Goal: Transaction & Acquisition: Obtain resource

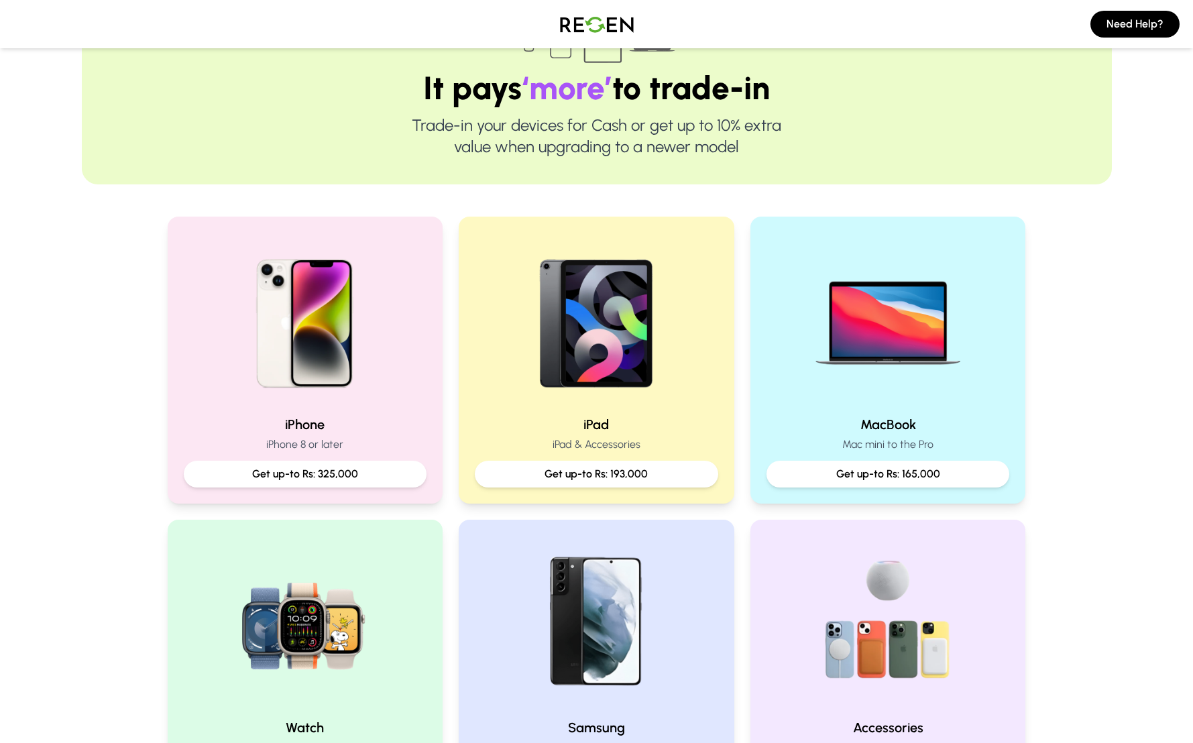
scroll to position [124, 0]
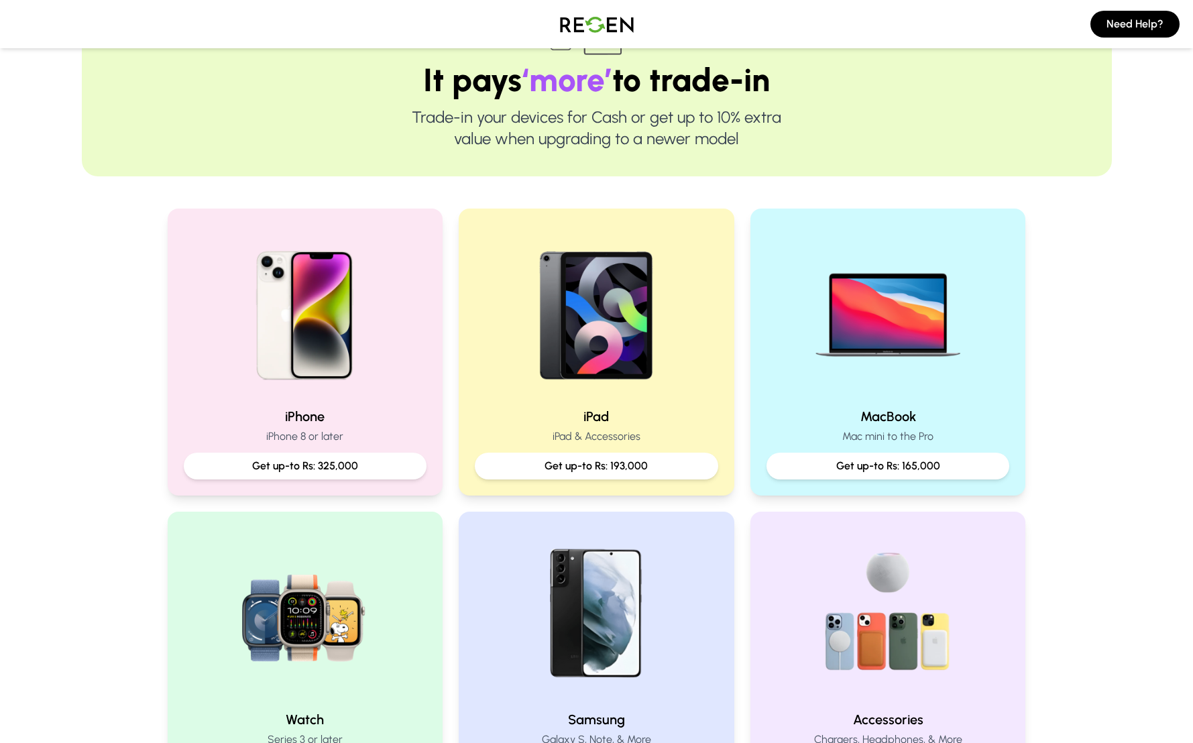
click at [740, 299] on div "iPhone iPhone 8 or later Get up-to Rs: 325,000 iPad iPad & Accessories Get up-t…" at bounding box center [597, 504] width 859 height 590
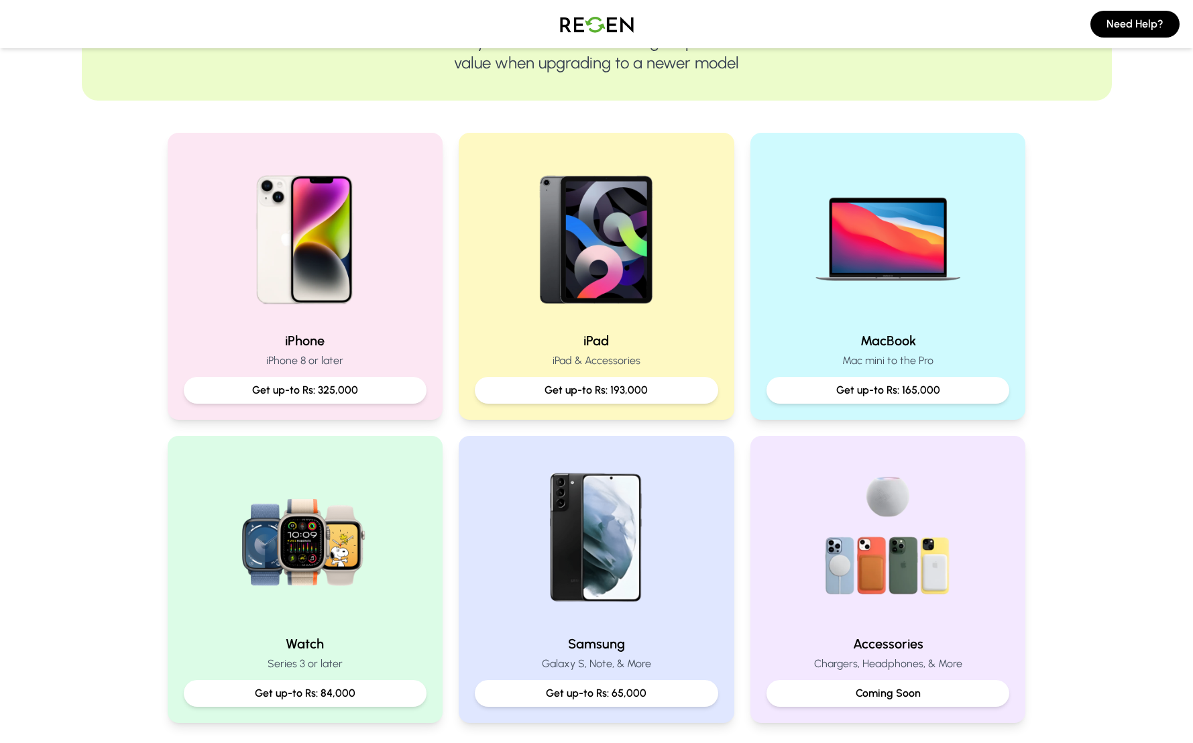
scroll to position [199, 0]
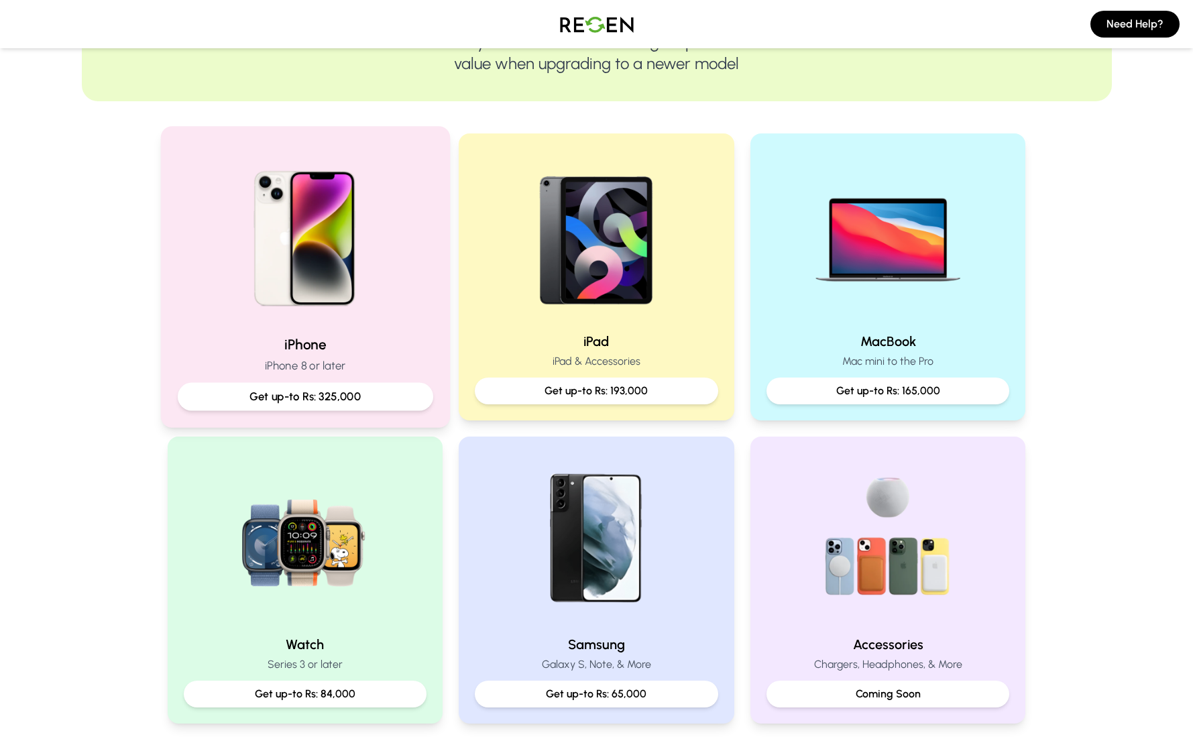
click at [389, 296] on img at bounding box center [305, 234] width 180 height 180
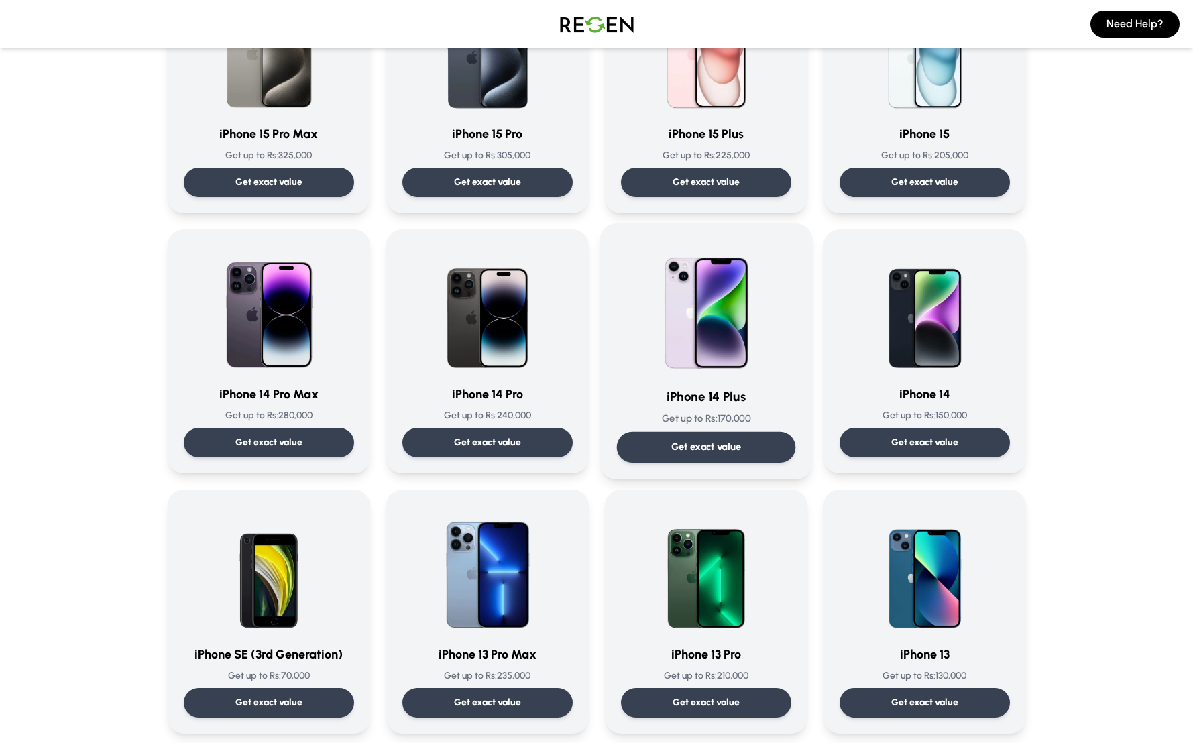
scroll to position [1168, 0]
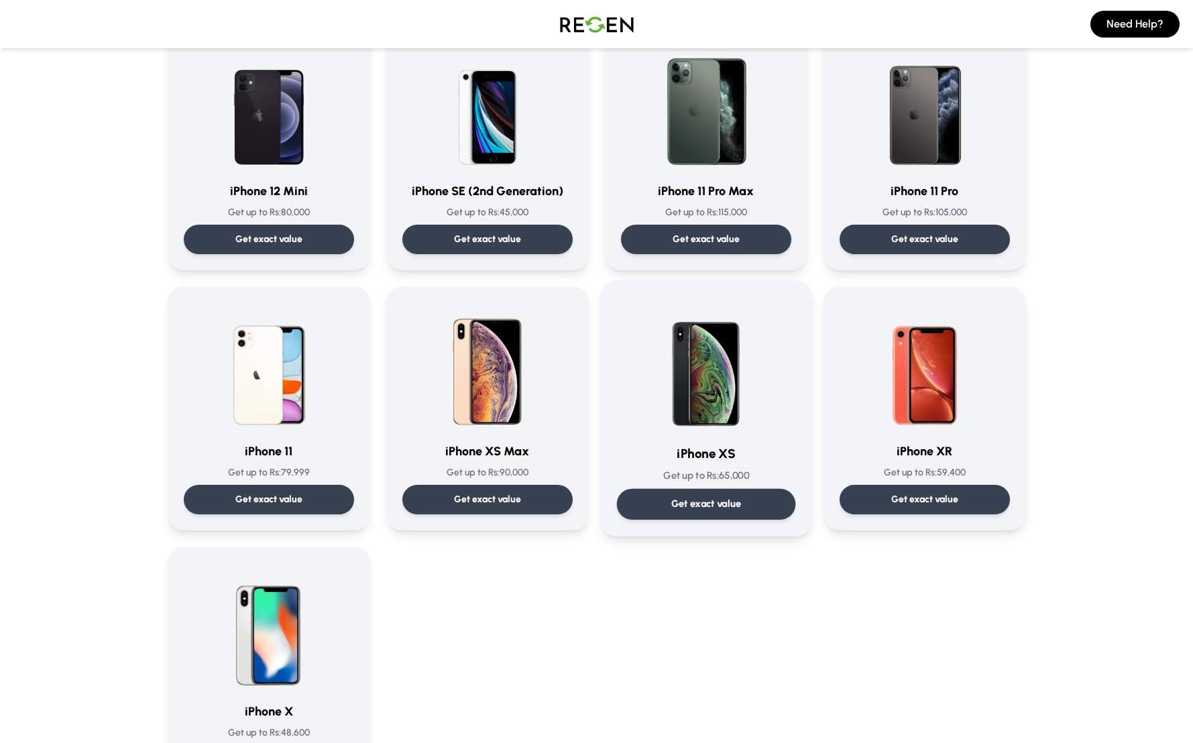
click at [724, 388] on img at bounding box center [707, 365] width 136 height 136
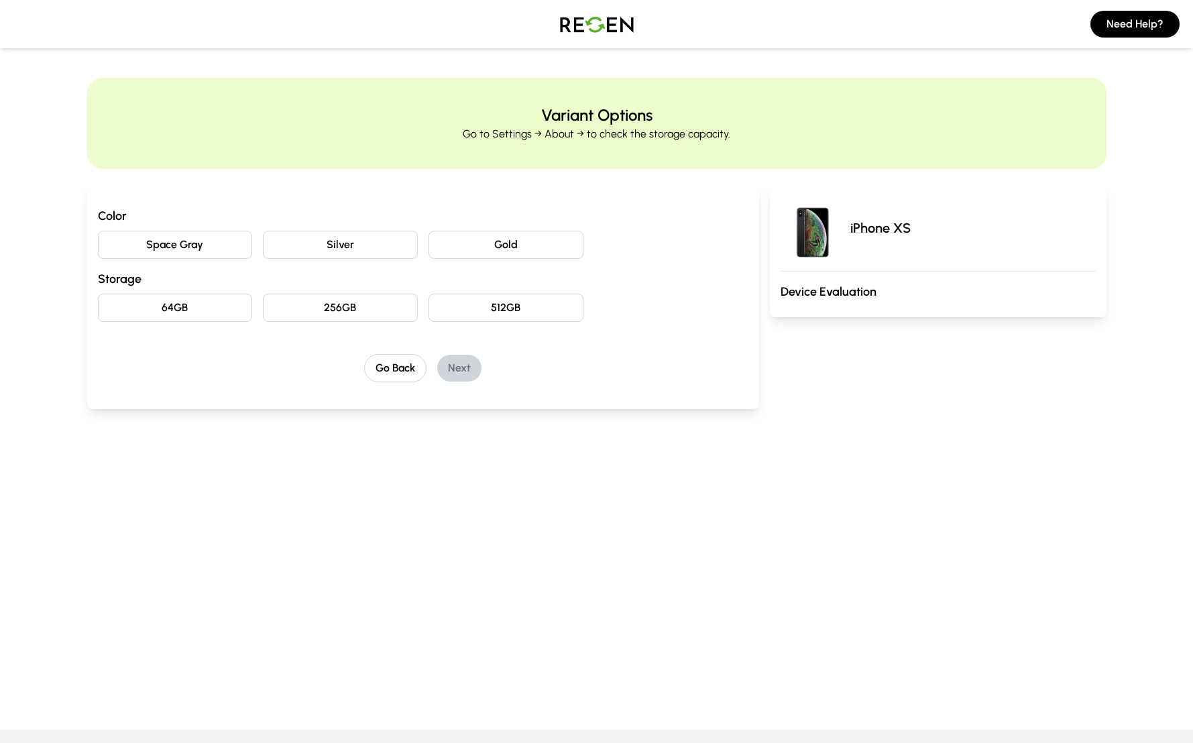
click at [212, 256] on button "Space Gray" at bounding box center [175, 245] width 155 height 28
click at [371, 316] on button "256GB" at bounding box center [340, 308] width 155 height 28
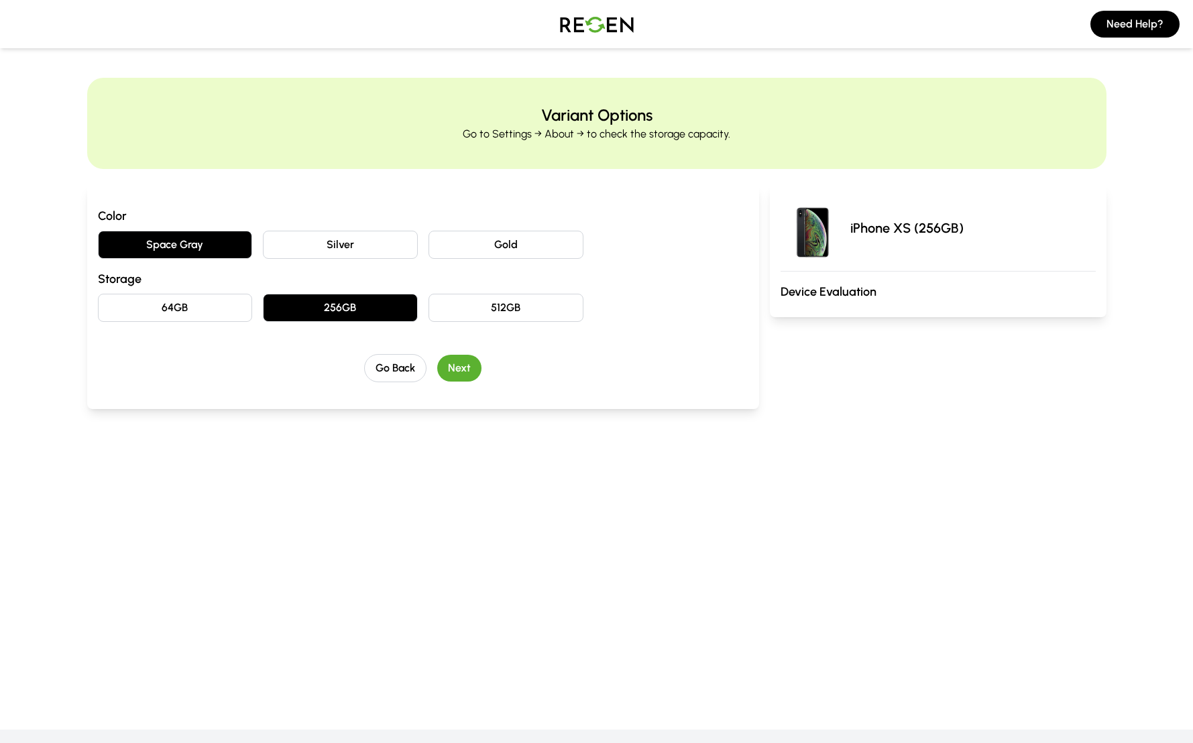
click at [466, 369] on button "Next" at bounding box center [459, 368] width 44 height 27
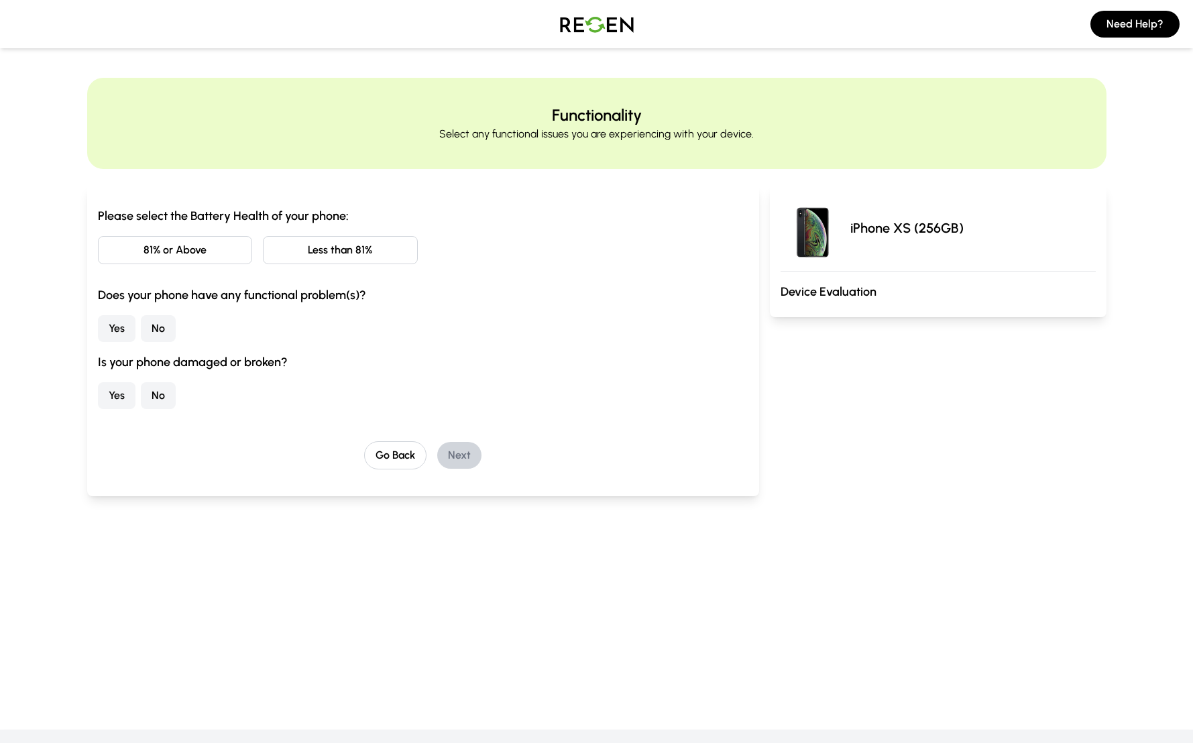
click at [276, 247] on button "Less than 81%" at bounding box center [340, 250] width 155 height 28
click at [224, 251] on button "81% or Above" at bounding box center [175, 250] width 155 height 28
click at [284, 253] on button "Less than 81%" at bounding box center [340, 250] width 155 height 28
click at [217, 249] on button "81% or Above" at bounding box center [175, 250] width 155 height 28
click at [288, 250] on button "Less than 81%" at bounding box center [340, 250] width 155 height 28
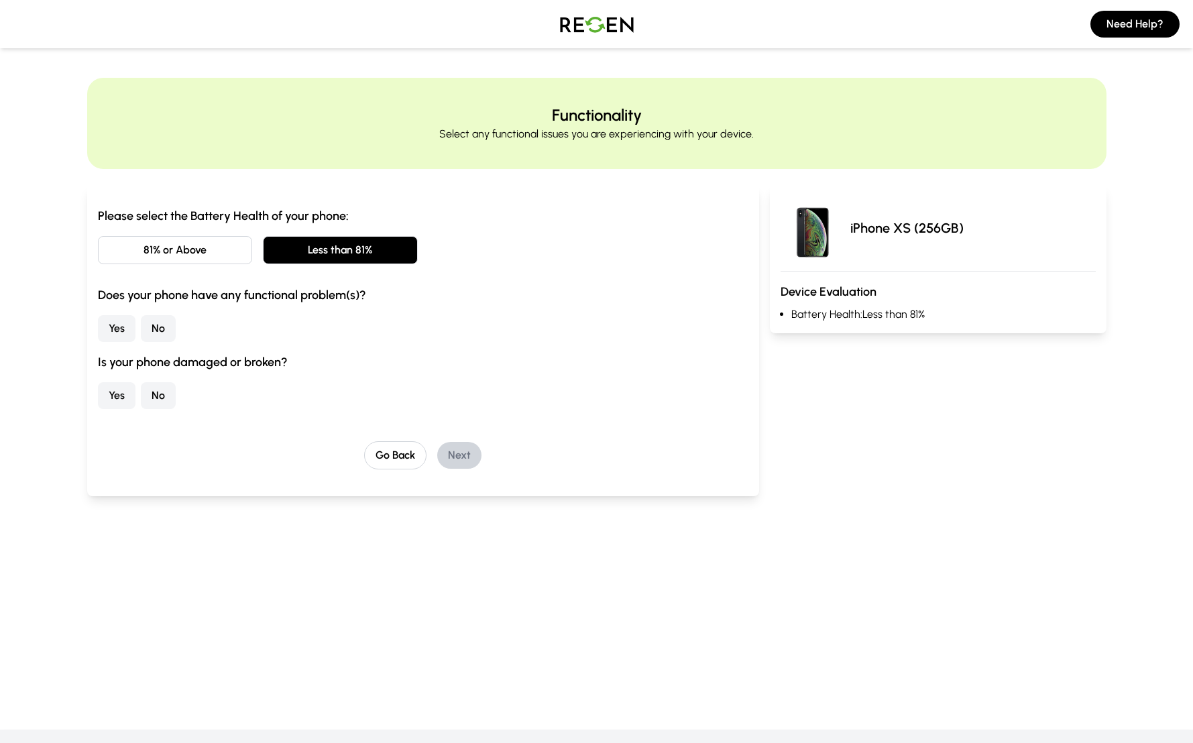
click at [159, 334] on button "No" at bounding box center [158, 328] width 35 height 27
click at [158, 391] on button "No" at bounding box center [158, 395] width 35 height 27
click at [477, 462] on button "Next" at bounding box center [459, 455] width 44 height 27
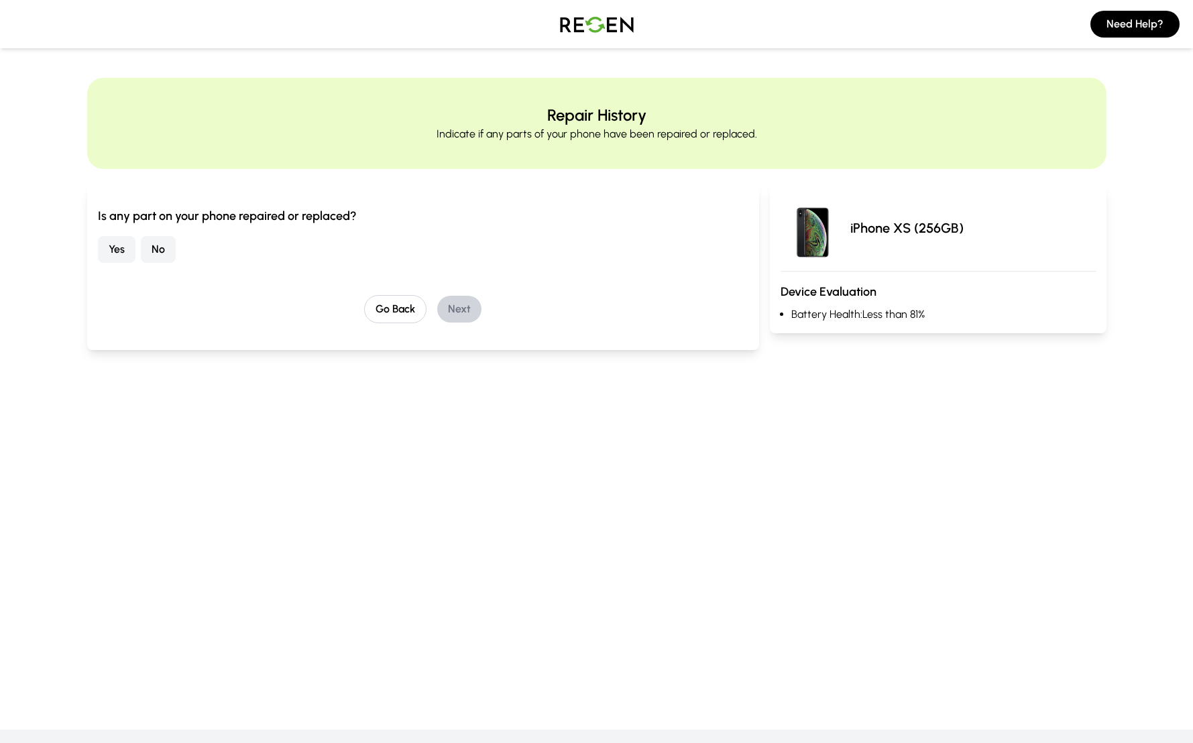
click at [162, 253] on button "No" at bounding box center [158, 249] width 35 height 27
click at [477, 310] on button "Next" at bounding box center [459, 309] width 44 height 27
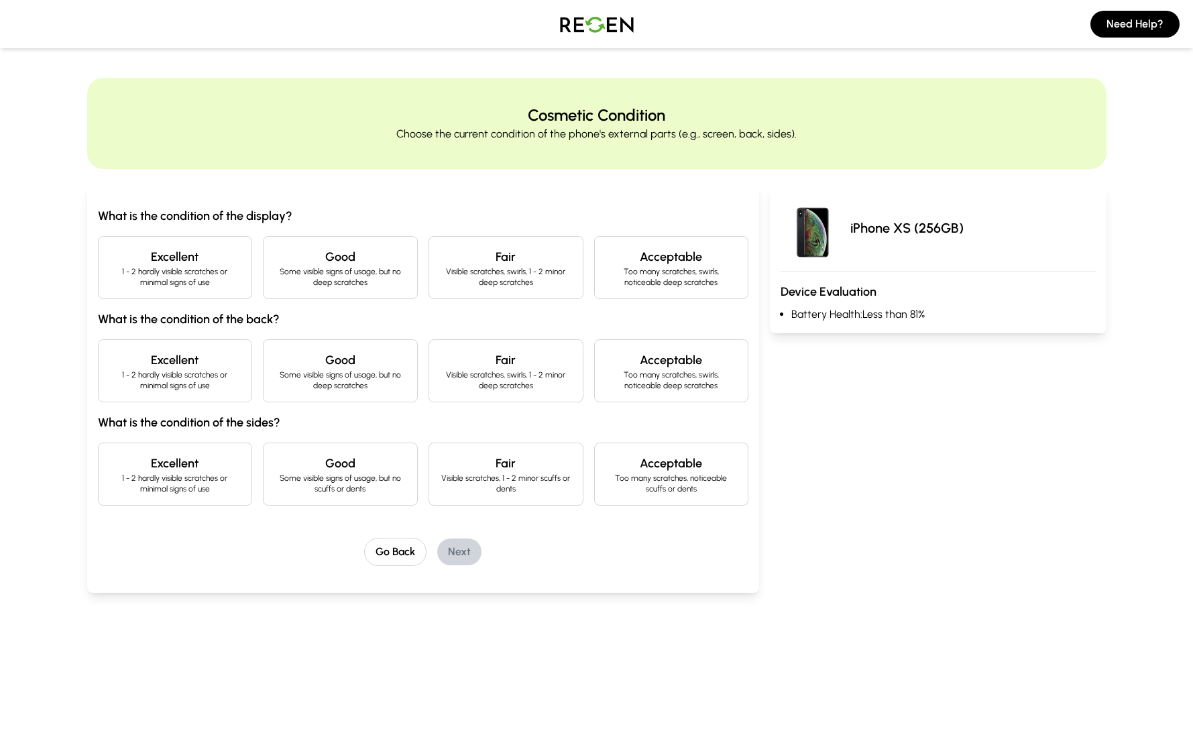
click at [370, 279] on p "Some visible signs of usage, but no deep scratches" at bounding box center [340, 276] width 132 height 21
click at [243, 288] on div "Excellent 1 - 2 hardly visible scratches or minimal signs of use" at bounding box center [175, 267] width 155 height 63
click at [324, 374] on p "Some visible signs of usage, but no deep scratches" at bounding box center [340, 380] width 132 height 21
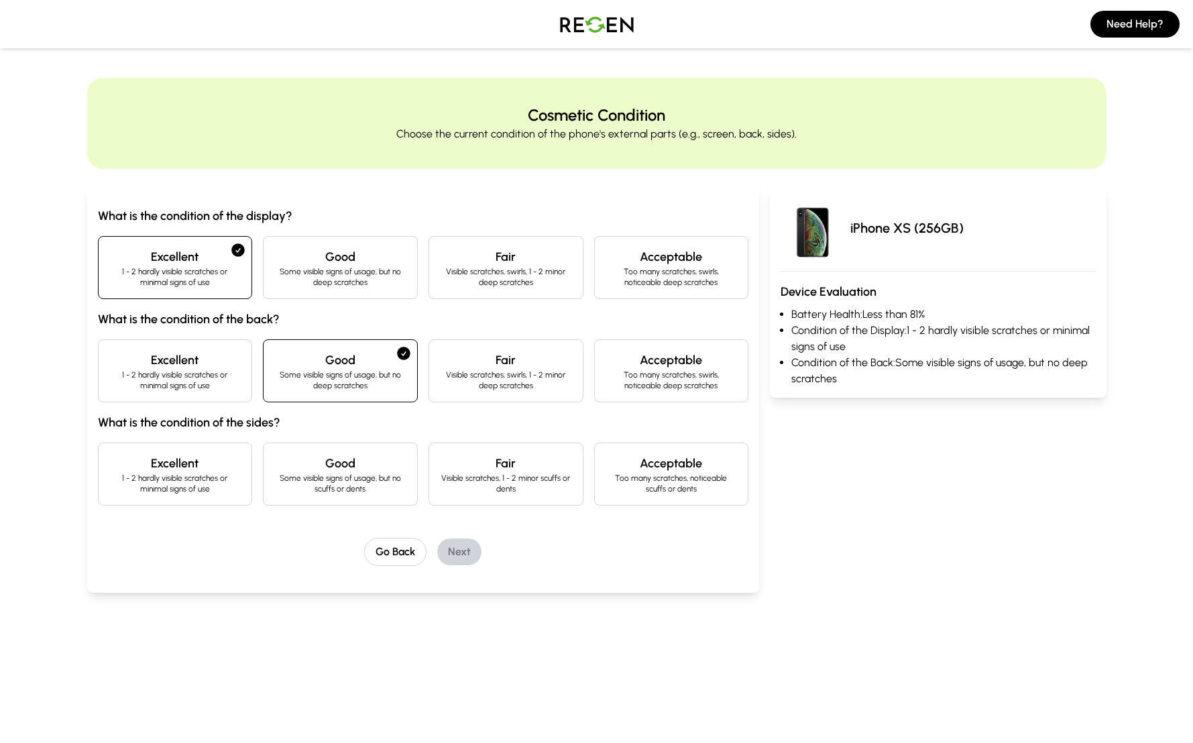
click at [356, 425] on h3 "What is the condition of the sides?" at bounding box center [423, 422] width 651 height 19
click at [221, 478] on p "1 - 2 hardly visible scratches or minimal signs of use" at bounding box center [175, 483] width 132 height 21
click at [458, 555] on button "Next" at bounding box center [459, 552] width 44 height 27
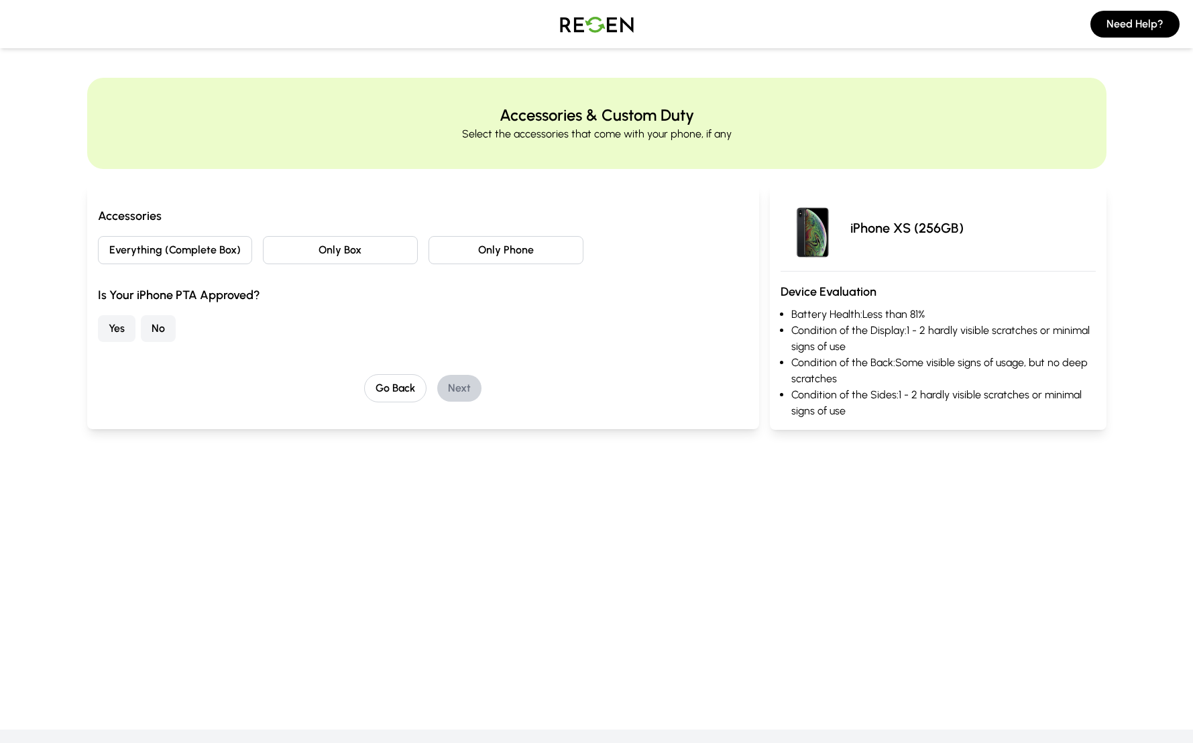
click at [121, 323] on button "Yes" at bounding box center [117, 328] width 38 height 27
click at [302, 306] on div "Is Your iPhone PTA Approved? Yes No" at bounding box center [423, 314] width 651 height 56
click at [412, 254] on button "Only Box" at bounding box center [340, 250] width 155 height 28
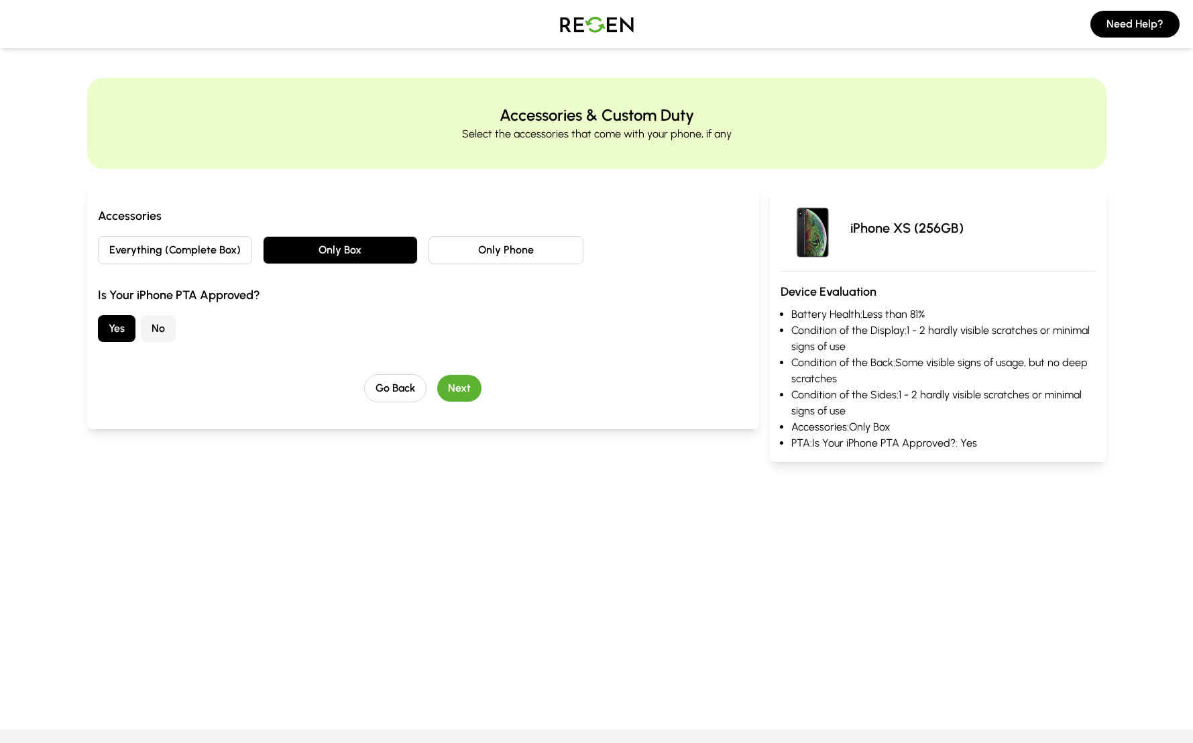
click at [463, 394] on button "Next" at bounding box center [459, 388] width 44 height 27
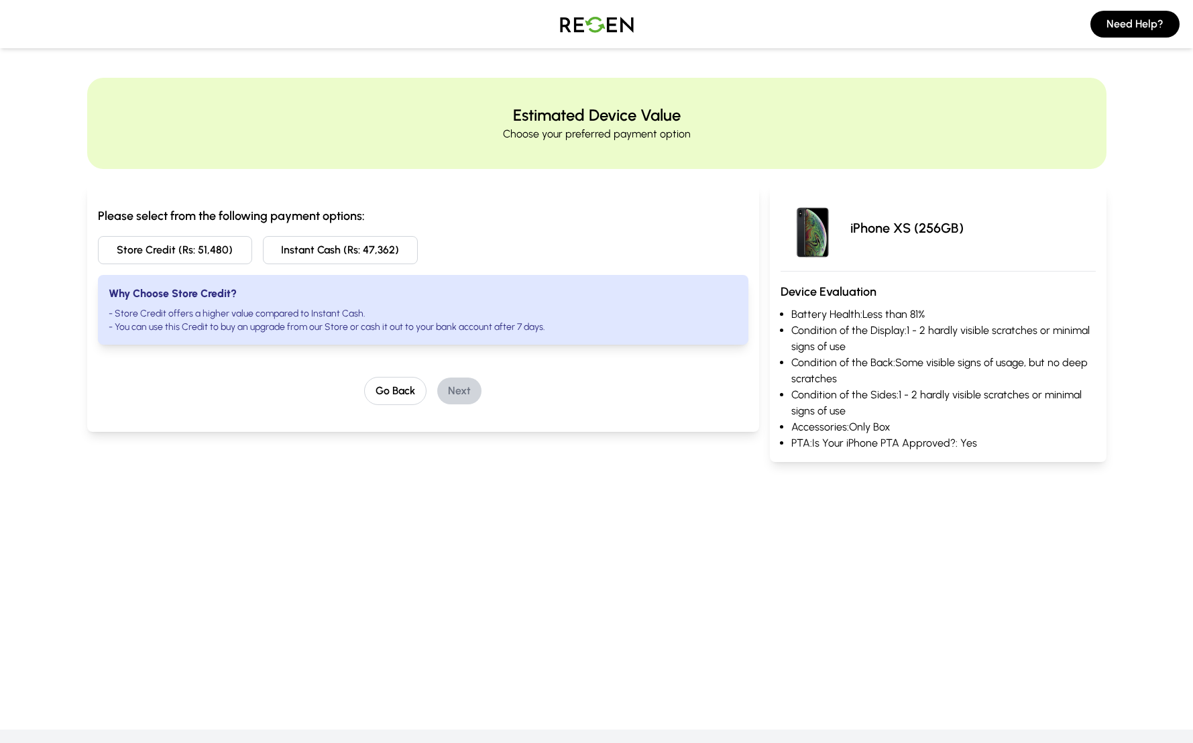
click at [350, 288] on div "Why Choose Store Credit? - Store Credit offers a higher value compared to Insta…" at bounding box center [423, 310] width 651 height 70
click at [217, 248] on button "Store Credit (Rs: 51,480)" at bounding box center [175, 250] width 155 height 28
click at [284, 248] on button "Instant Cash (Rs: 47,362)" at bounding box center [340, 250] width 155 height 28
click at [199, 242] on button "Store Credit (Rs: 51,480)" at bounding box center [175, 250] width 155 height 28
click at [462, 390] on button "Next" at bounding box center [459, 391] width 44 height 27
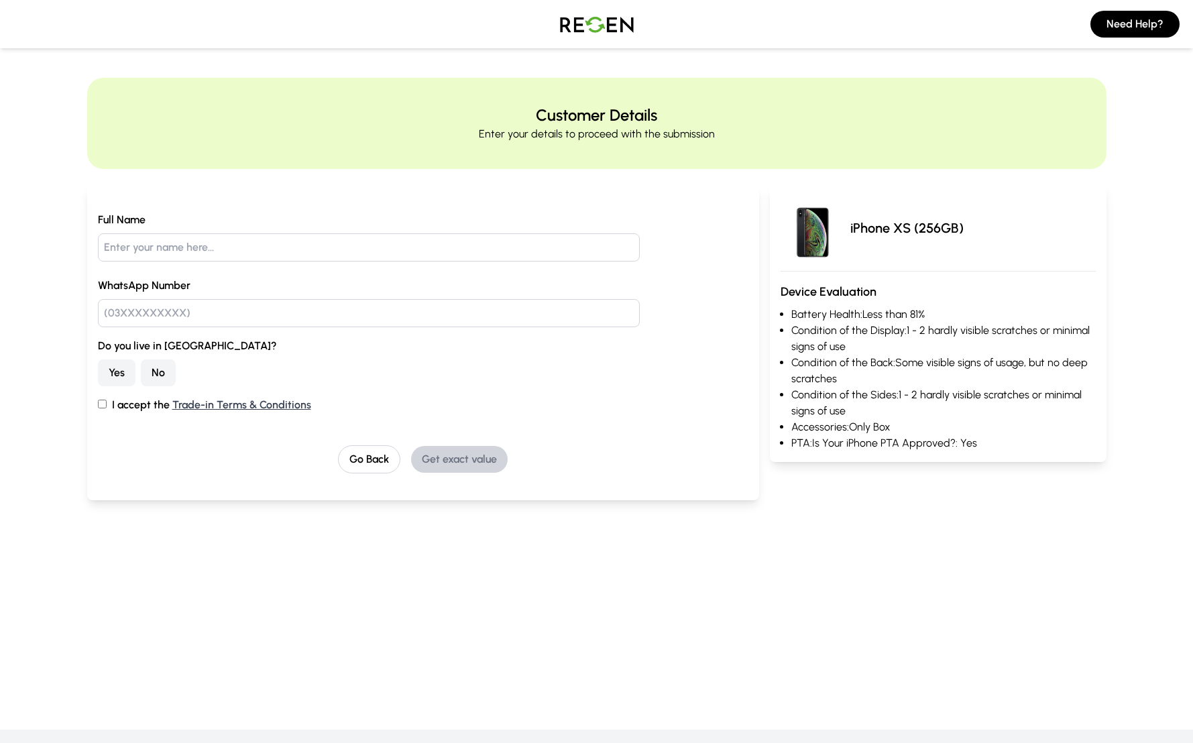
click at [459, 362] on div "Yes No" at bounding box center [423, 373] width 651 height 27
click at [504, 364] on div "Yes No" at bounding box center [423, 373] width 651 height 27
click at [158, 372] on button "No" at bounding box center [158, 373] width 35 height 27
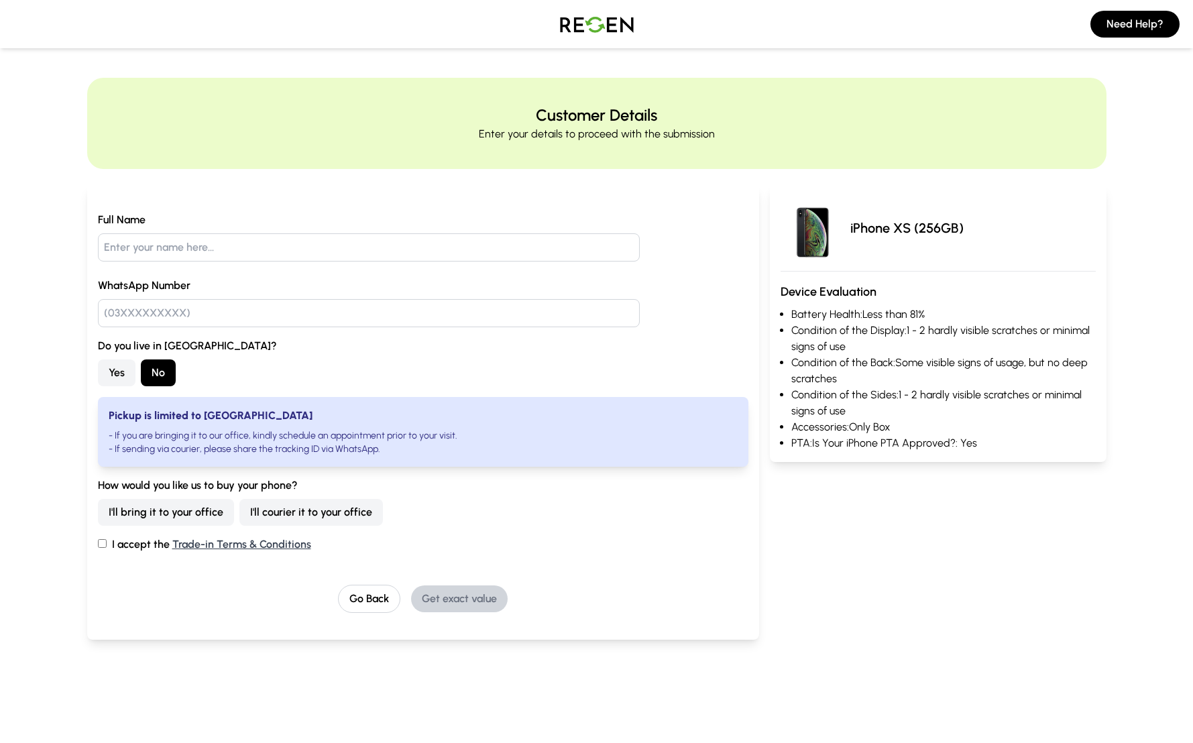
click at [119, 370] on button "Yes" at bounding box center [117, 373] width 38 height 27
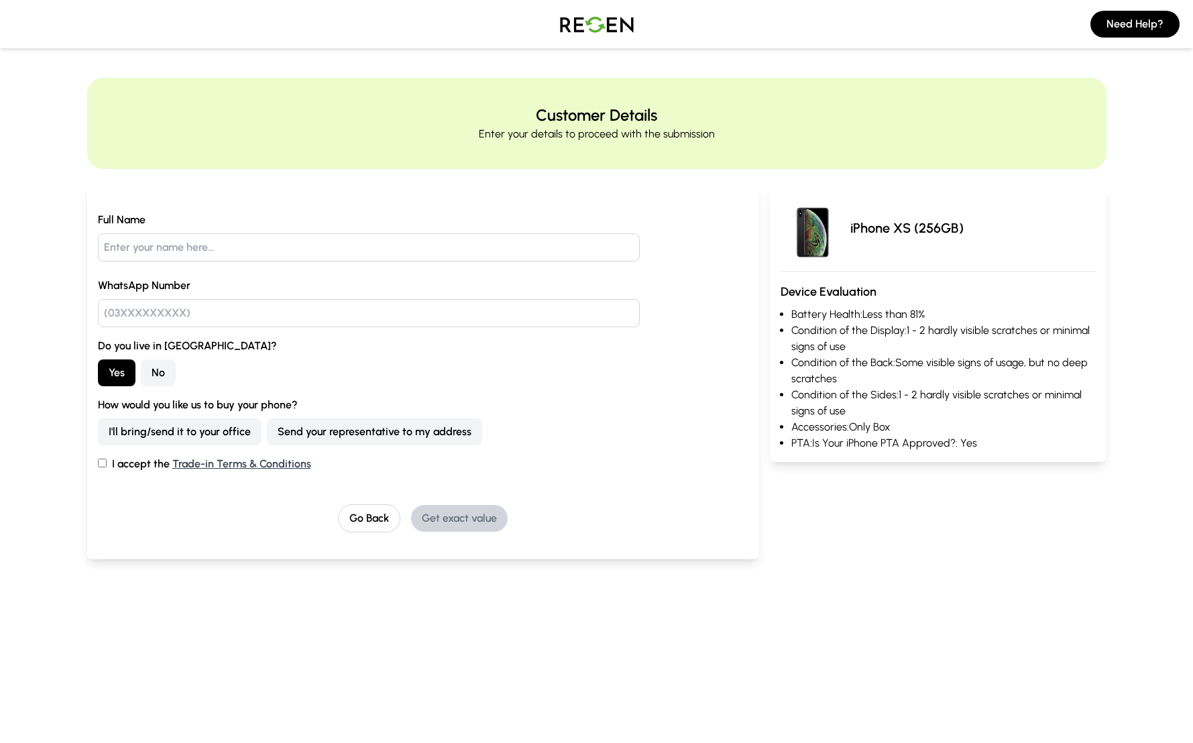
click at [160, 370] on button "No" at bounding box center [158, 373] width 35 height 27
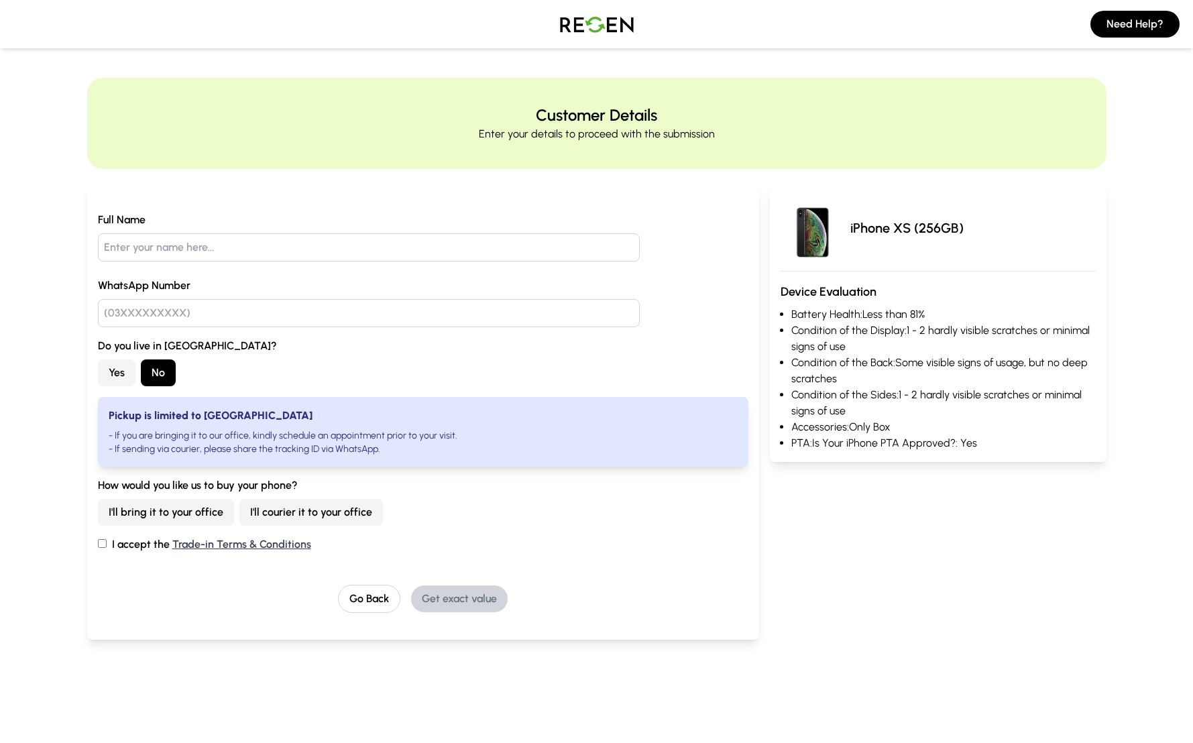
click at [275, 511] on button "I'll courier it to your office" at bounding box center [311, 512] width 144 height 27
click at [195, 518] on button "I'll bring it to your office" at bounding box center [166, 512] width 136 height 27
click at [253, 543] on link "Trade-in Terms & Conditions" at bounding box center [241, 544] width 139 height 13
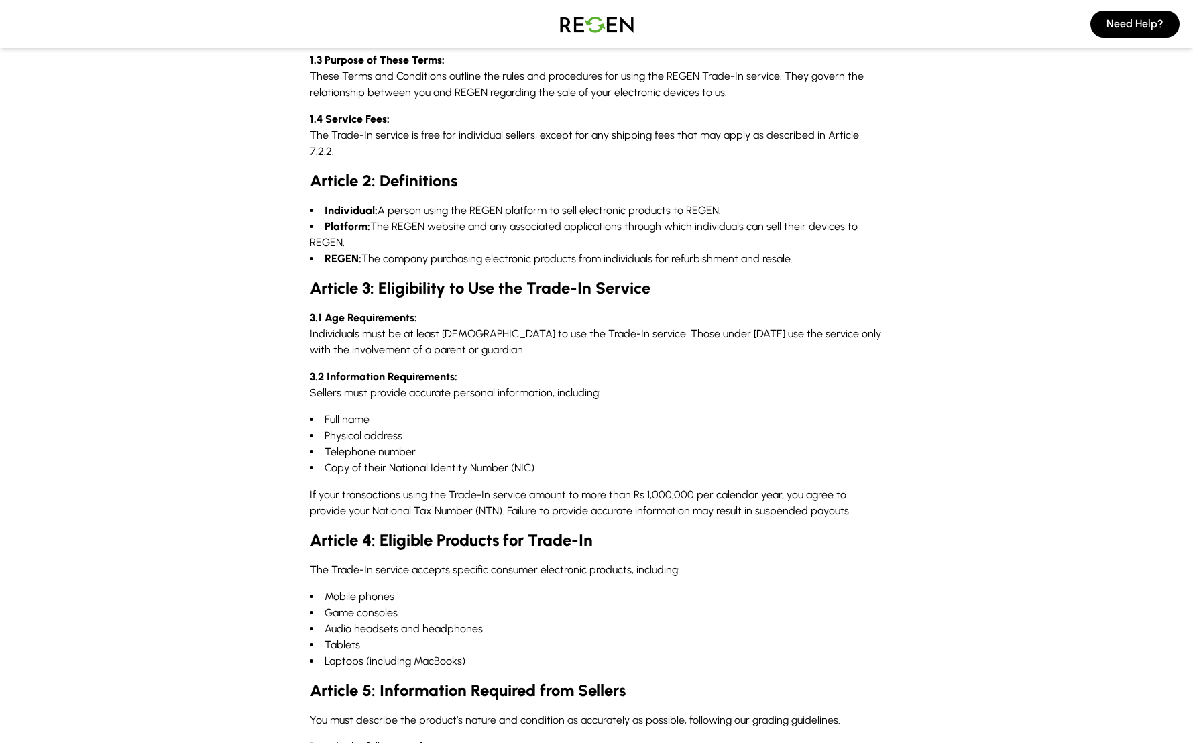
scroll to position [348, 0]
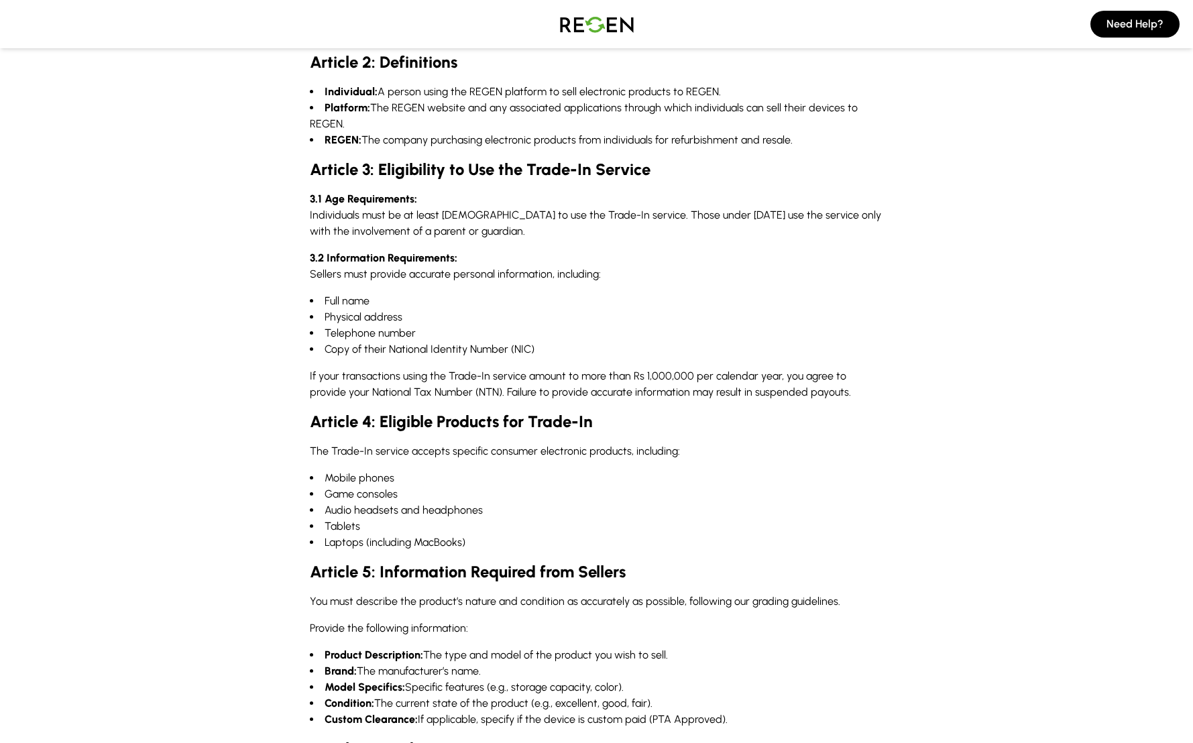
click at [267, 389] on div "Trade-In Terms and Conditions Article 1: Introduction and Services Offered 1.1 …" at bounding box center [596, 623] width 1193 height 1873
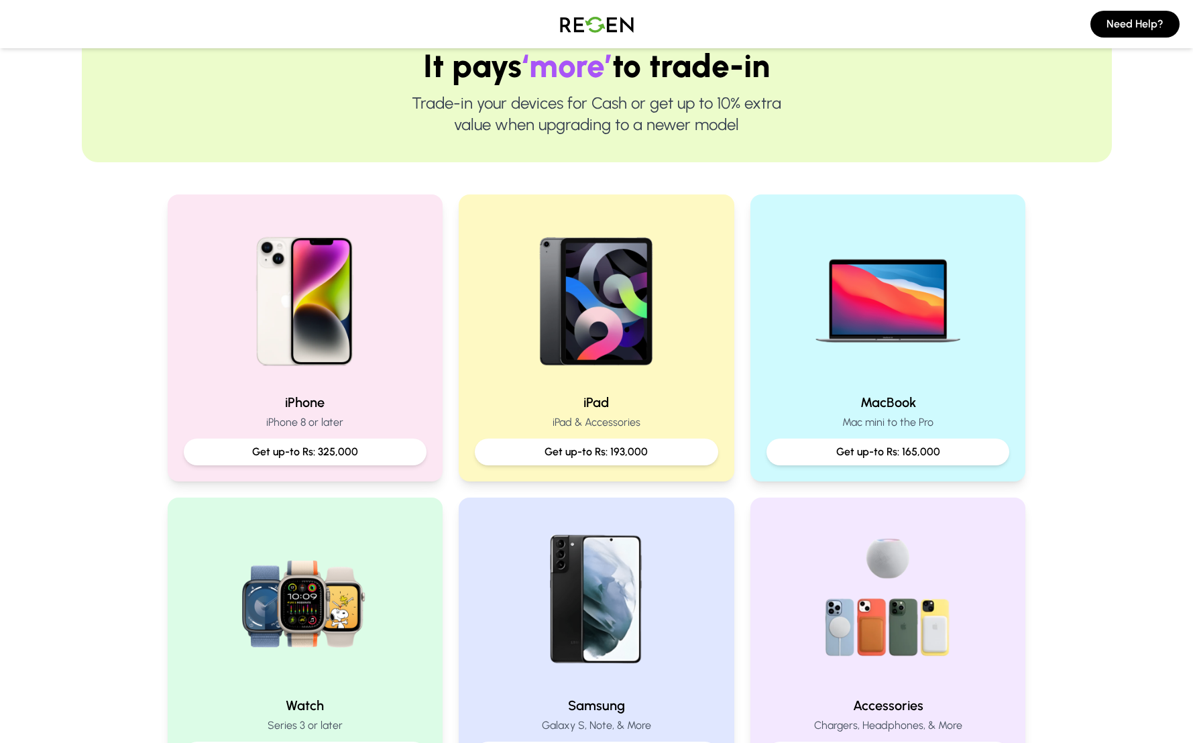
scroll to position [137, 0]
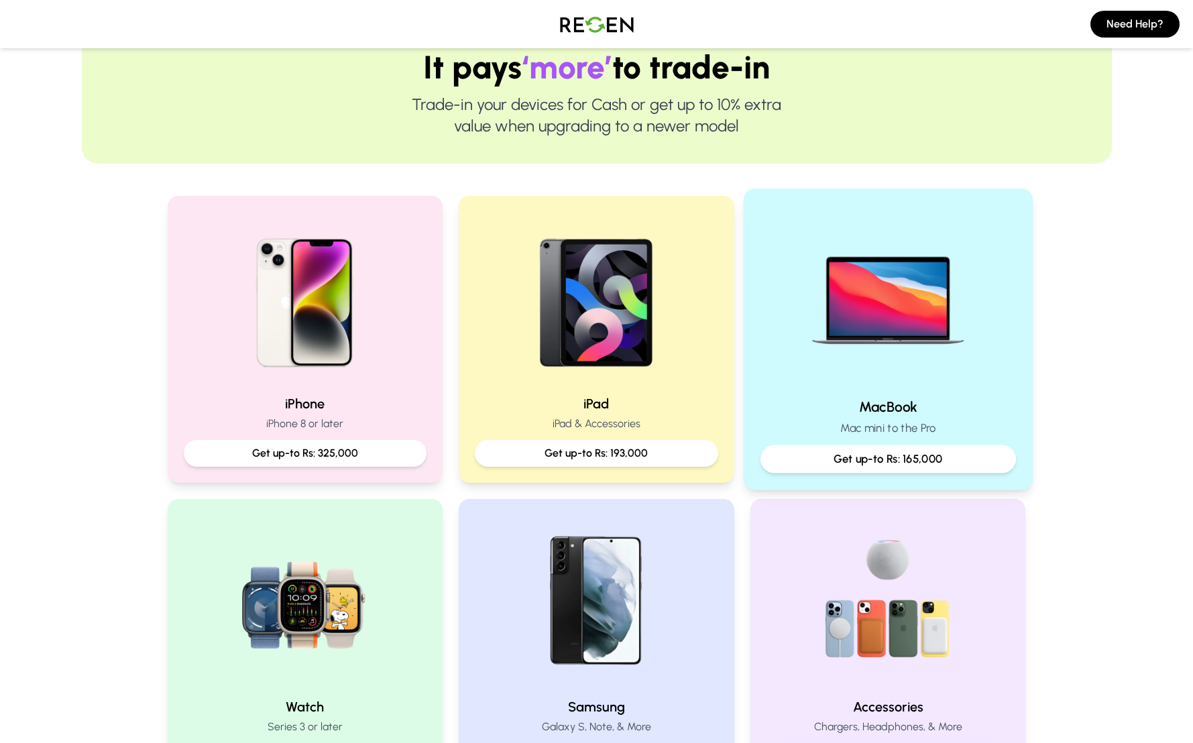
click at [835, 418] on div "MacBook Mac mini to the Pro Get up-to Rs: 165,000" at bounding box center [889, 435] width 256 height 76
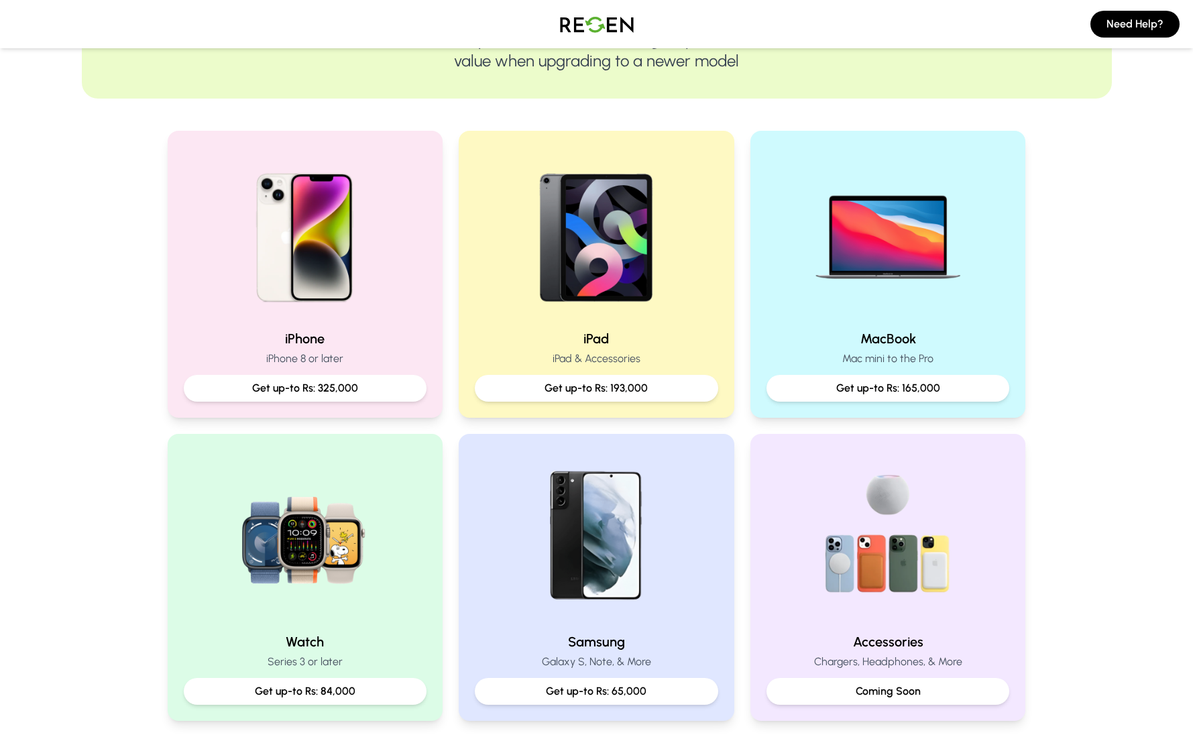
scroll to position [205, 0]
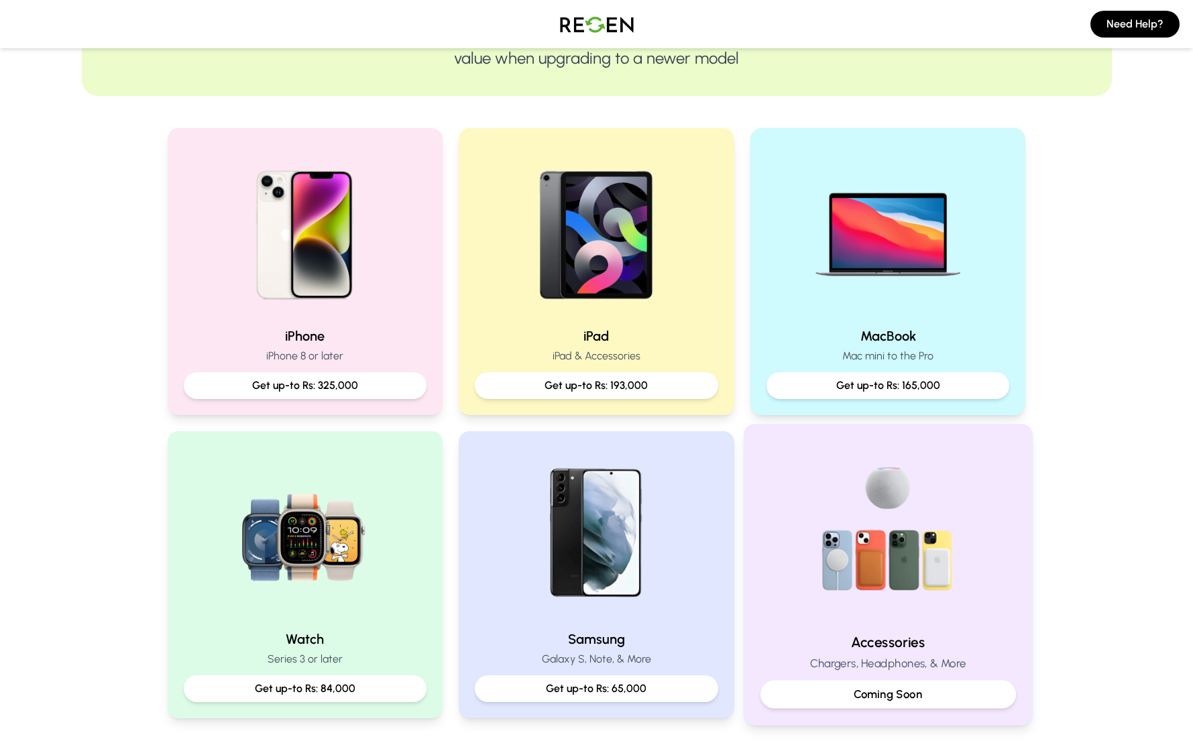
click at [840, 586] on img at bounding box center [888, 531] width 180 height 180
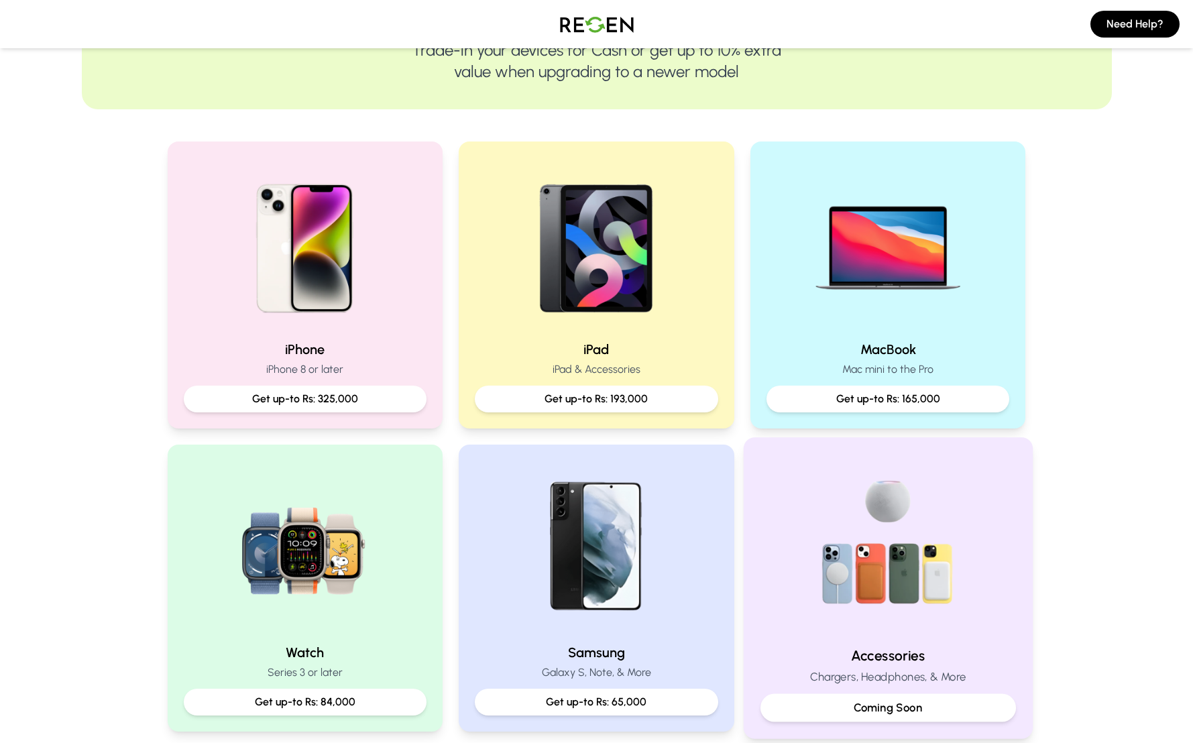
scroll to position [232, 0]
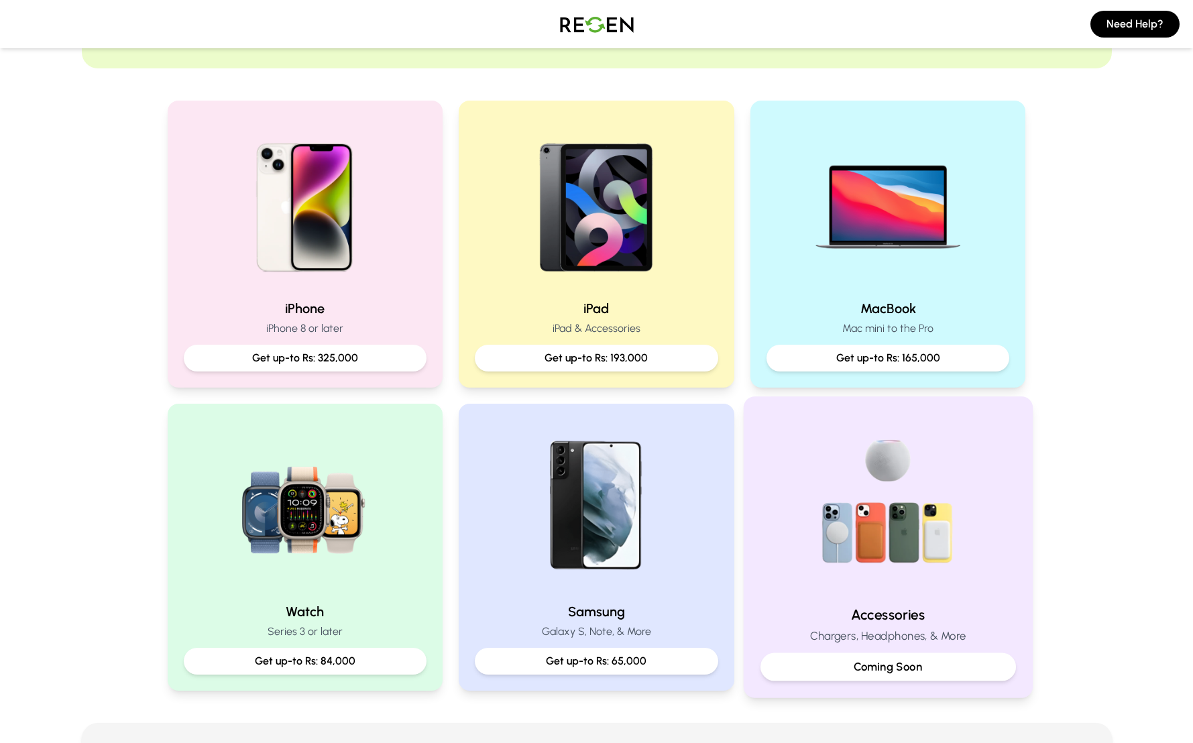
click at [872, 666] on p "Coming Soon" at bounding box center [888, 667] width 233 height 17
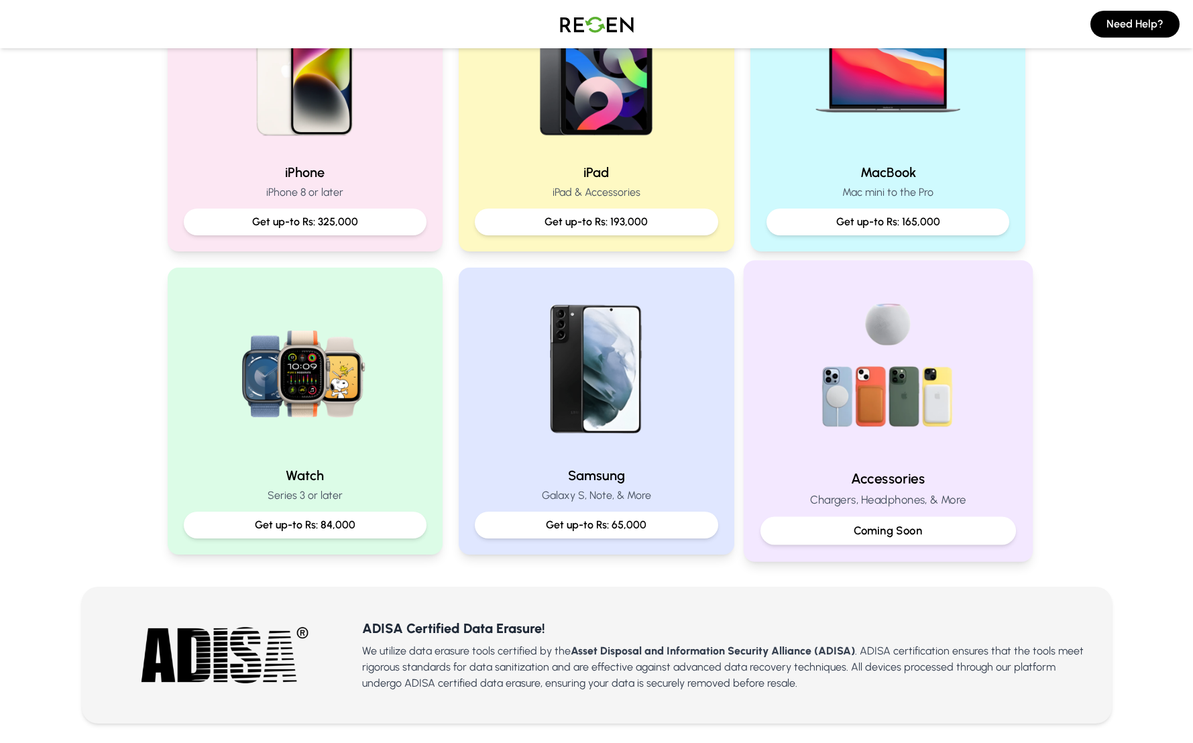
scroll to position [387, 0]
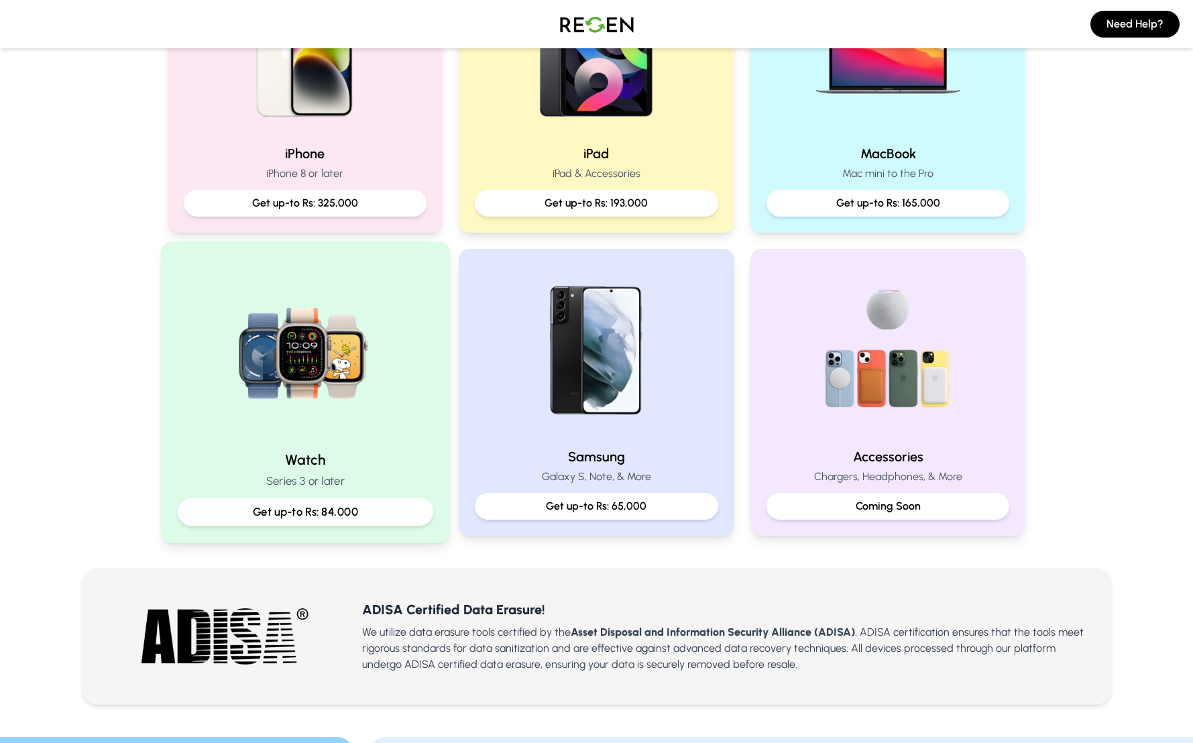
click at [374, 484] on p "Series 3 or later" at bounding box center [305, 481] width 256 height 17
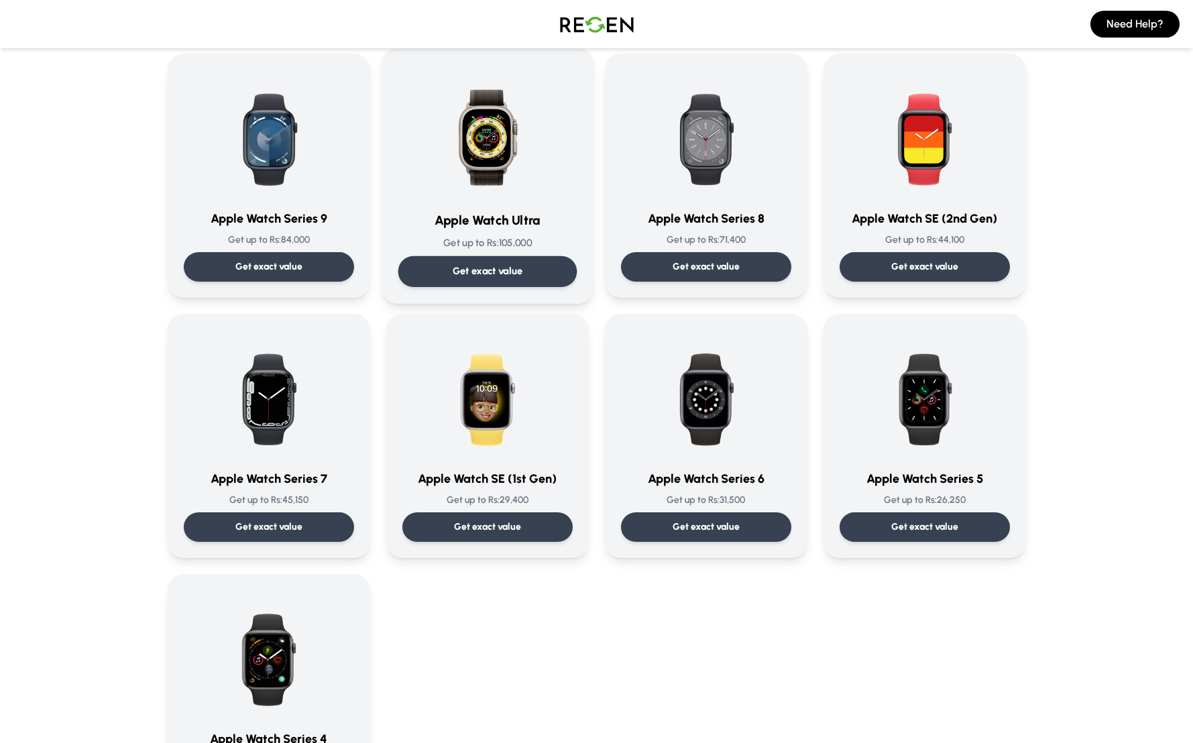
scroll to position [100, 0]
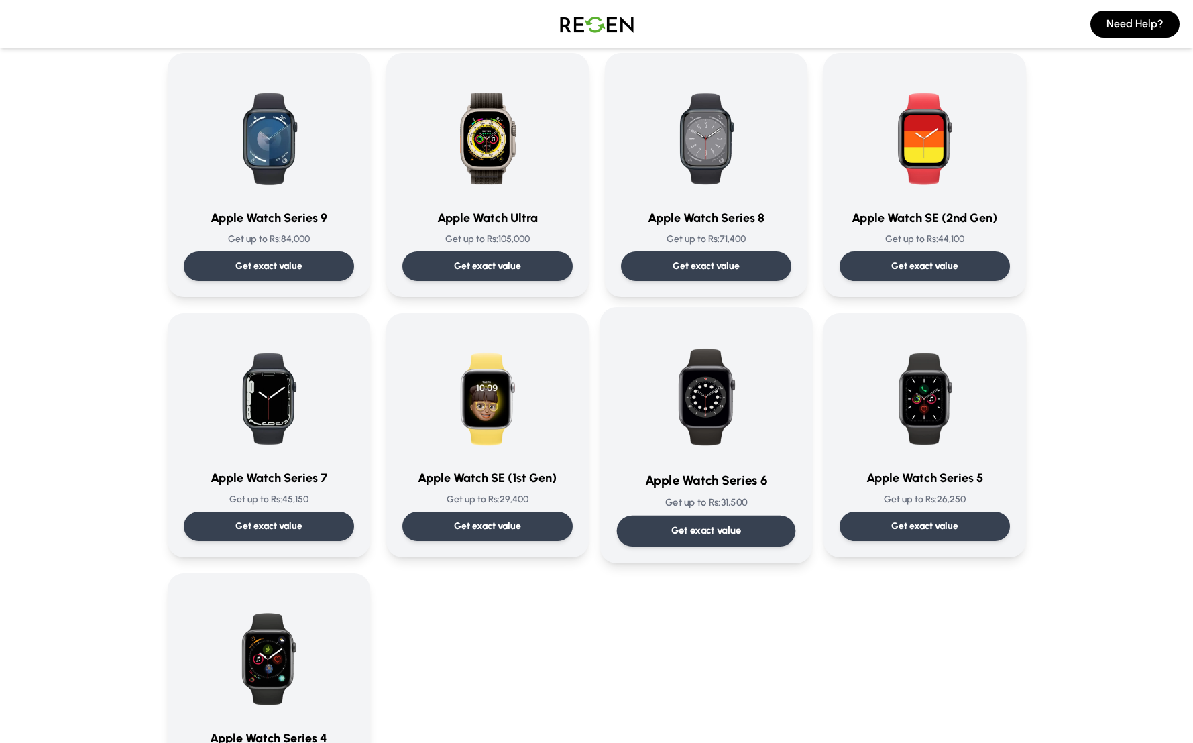
click at [645, 384] on img at bounding box center [707, 392] width 136 height 136
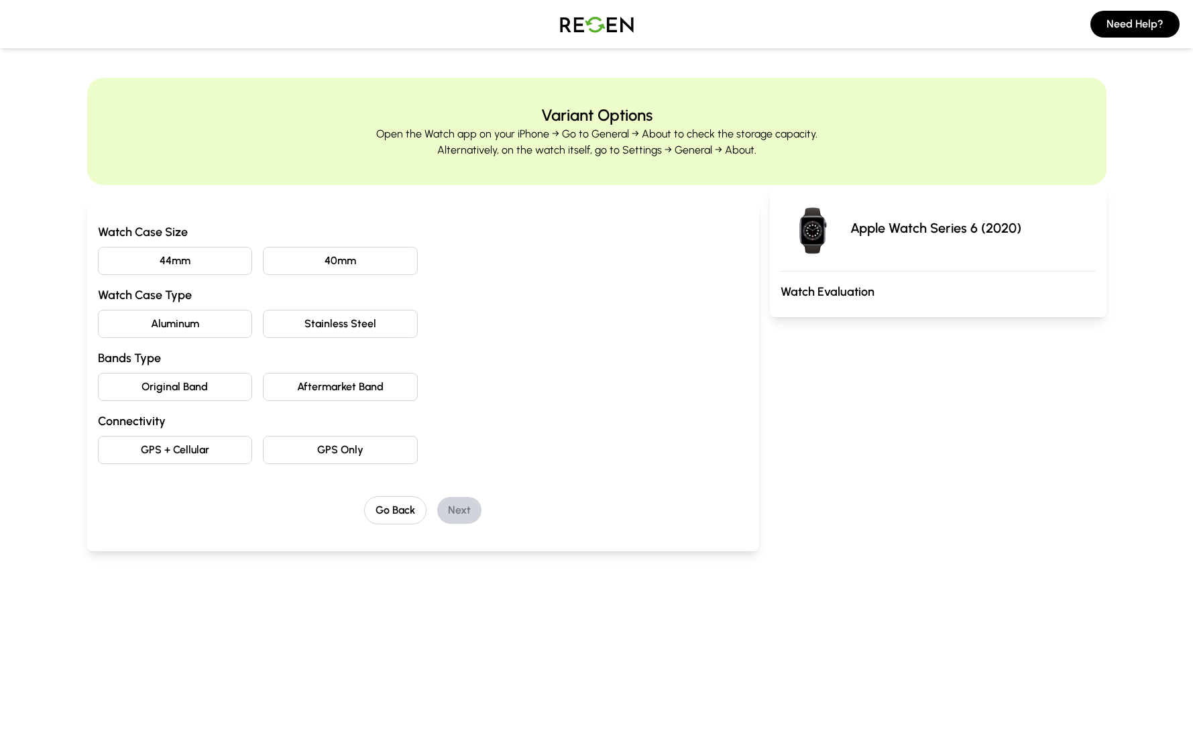
click at [302, 266] on button "40mm" at bounding box center [340, 261] width 155 height 28
click at [243, 325] on button "Aluminum" at bounding box center [175, 324] width 155 height 28
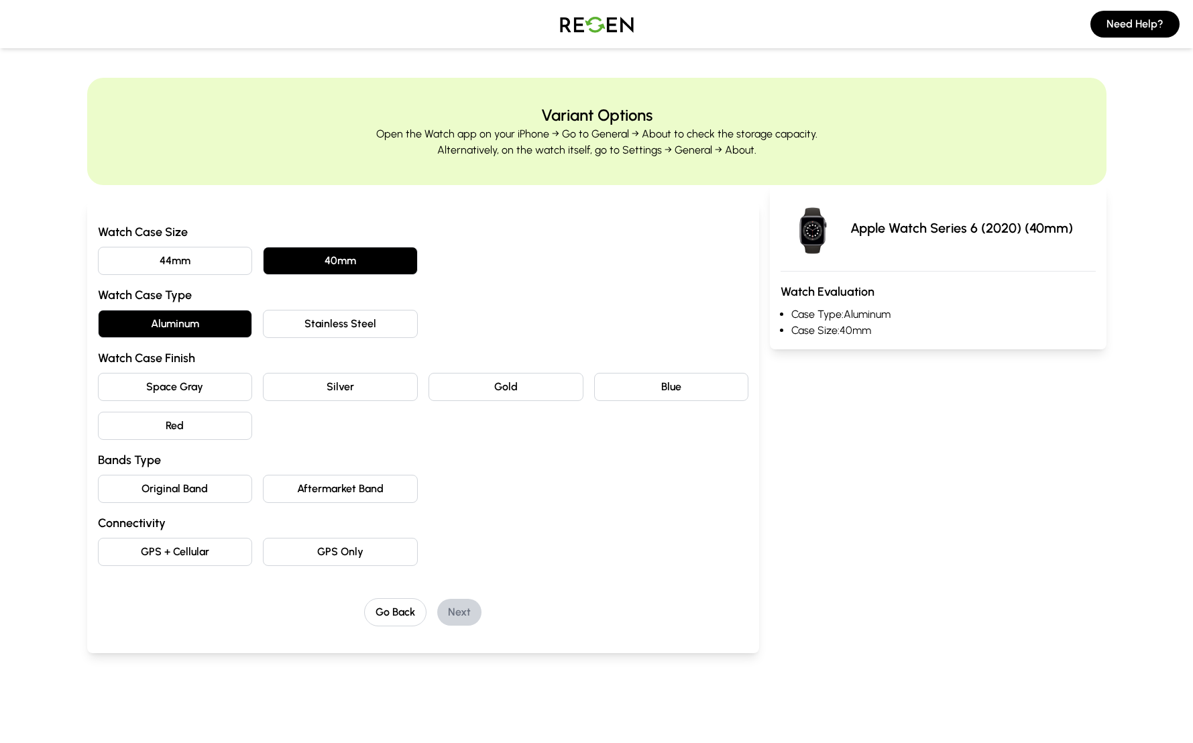
click at [238, 382] on button "Space Gray" at bounding box center [175, 387] width 155 height 28
click at [292, 326] on button "Stainless Steel" at bounding box center [340, 324] width 155 height 28
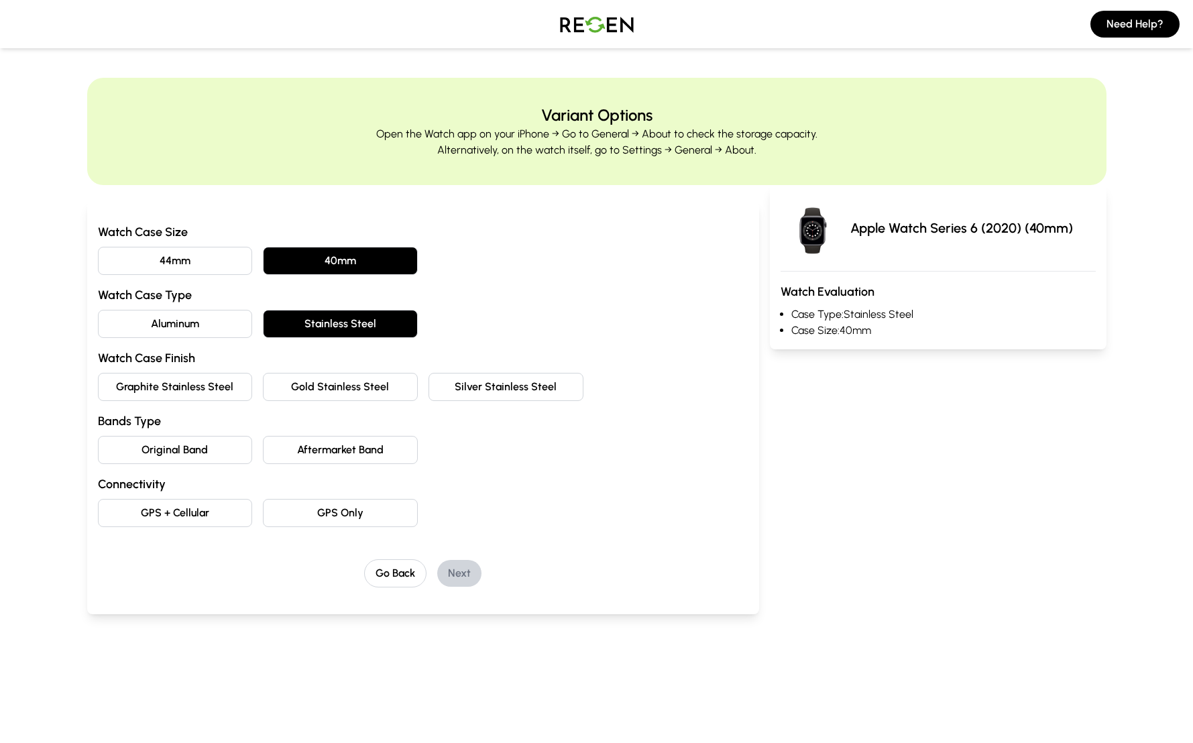
click at [244, 324] on button "Aluminum" at bounding box center [175, 324] width 155 height 28
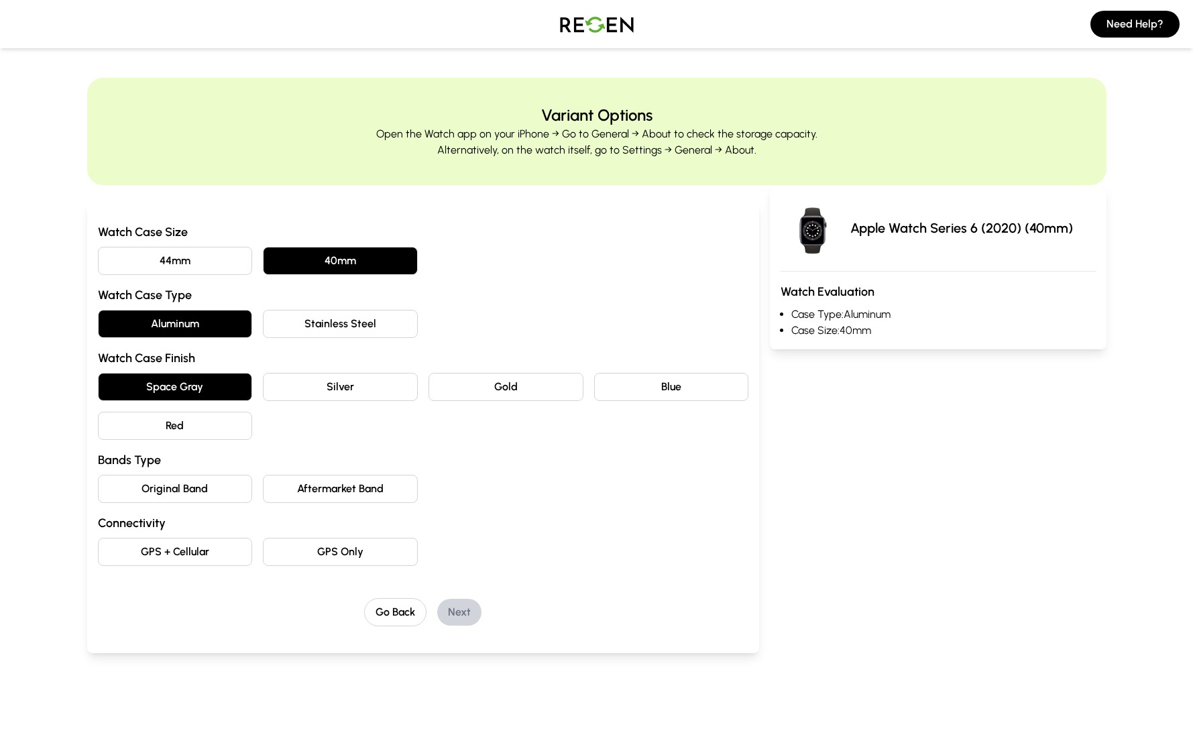
click at [235, 493] on button "Original Band" at bounding box center [175, 489] width 155 height 28
click at [298, 548] on button "GPS Only" at bounding box center [340, 552] width 155 height 28
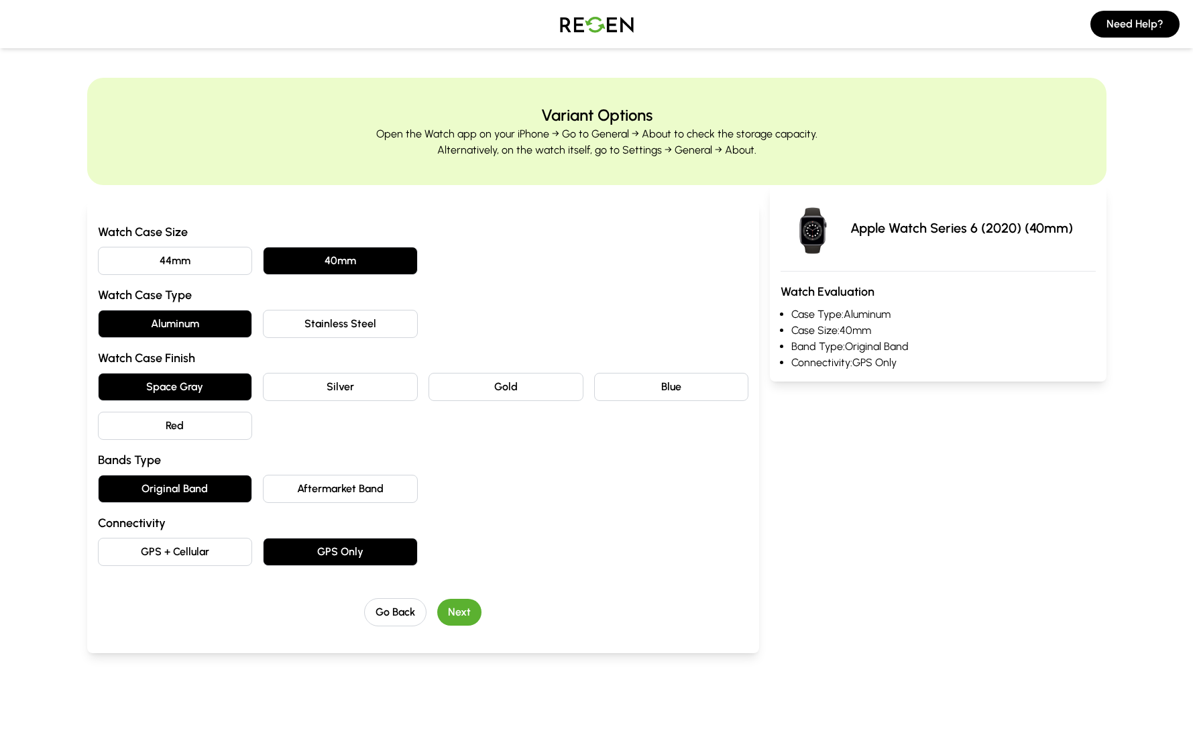
click at [480, 604] on div "Go Back Next" at bounding box center [423, 612] width 651 height 28
click at [458, 606] on button "Next" at bounding box center [459, 612] width 44 height 27
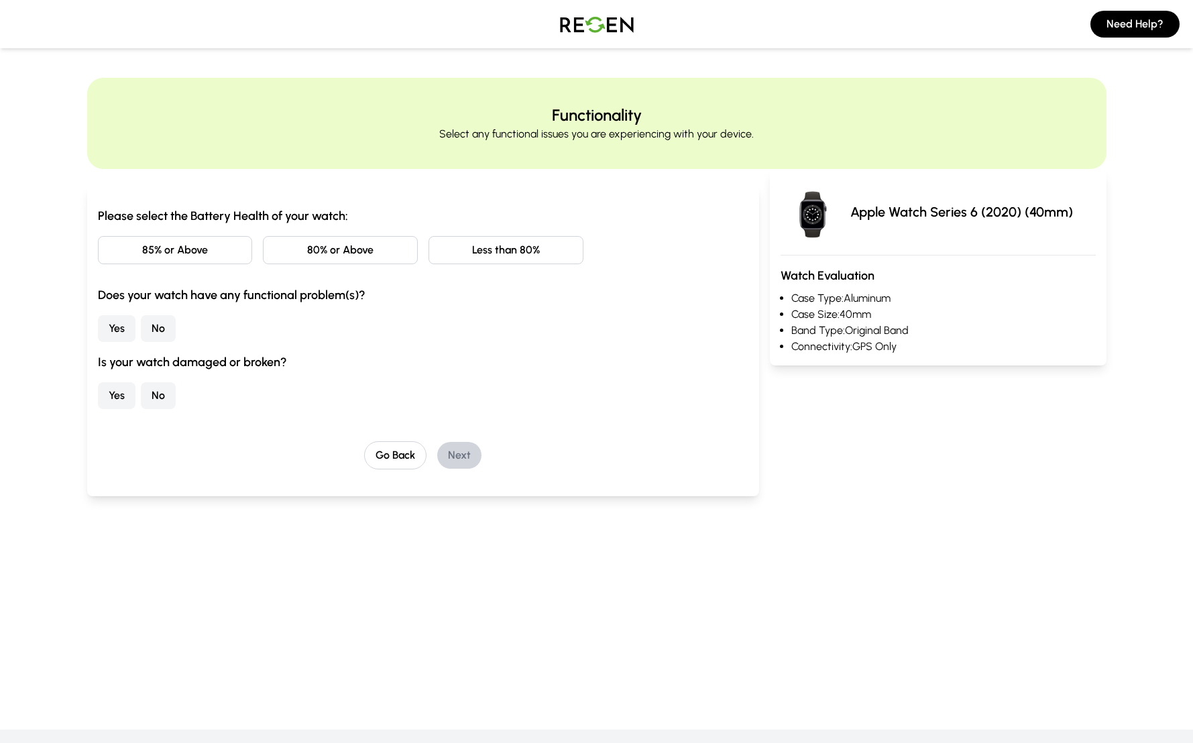
click at [343, 262] on button "80% or Above" at bounding box center [340, 250] width 155 height 28
click at [158, 335] on button "No" at bounding box center [158, 328] width 35 height 27
click at [154, 394] on button "No" at bounding box center [158, 395] width 35 height 27
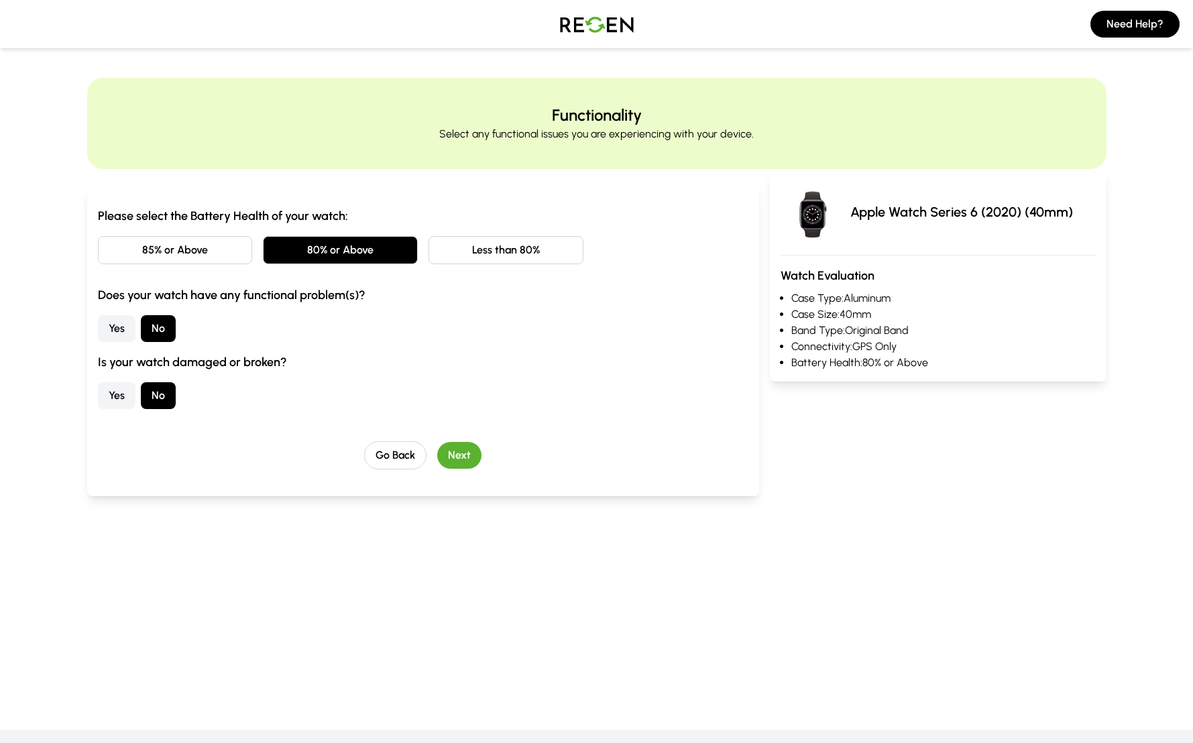
click at [466, 458] on button "Next" at bounding box center [459, 455] width 44 height 27
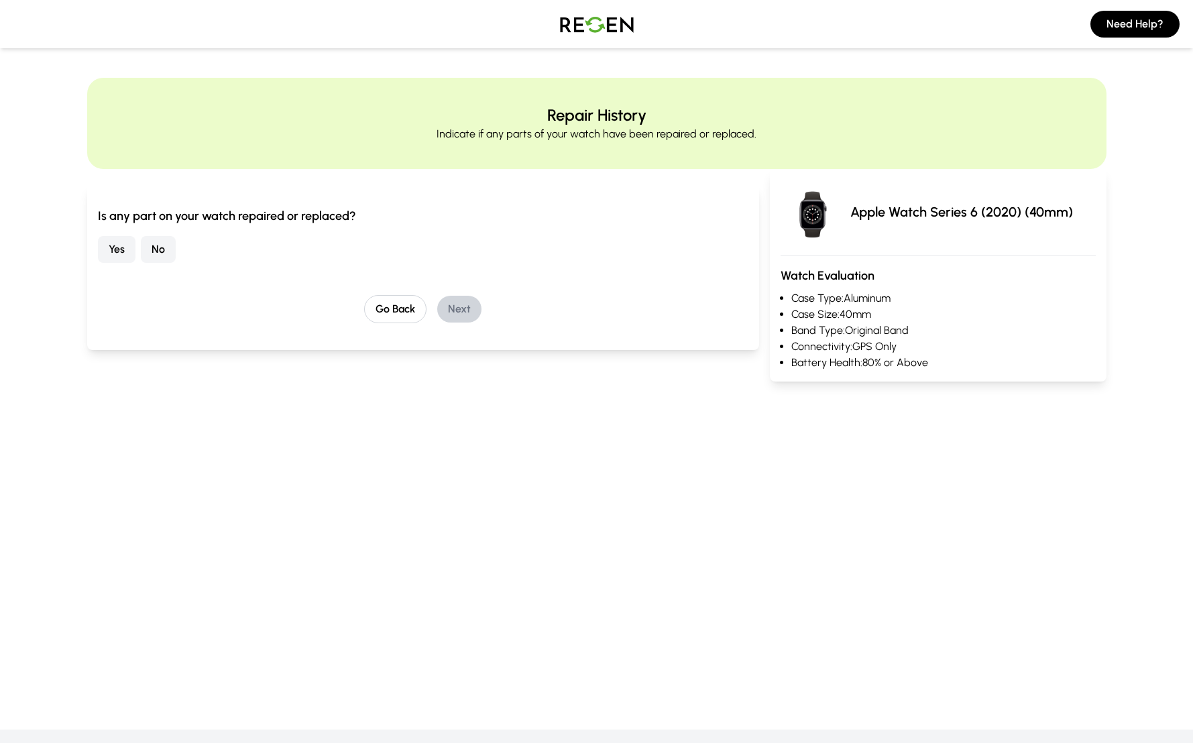
click at [165, 248] on button "No" at bounding box center [158, 249] width 35 height 27
click at [461, 311] on button "Next" at bounding box center [459, 309] width 44 height 27
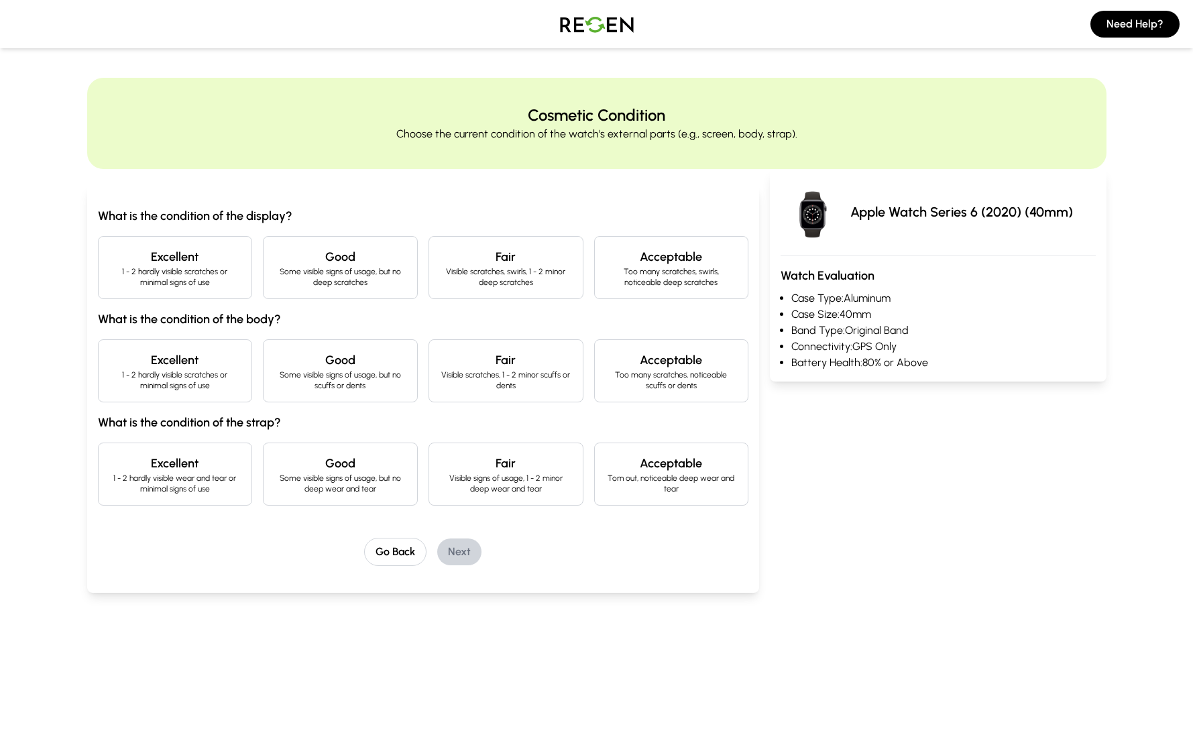
click at [219, 268] on p "1 - 2 hardly visible scratches or minimal signs of use" at bounding box center [175, 276] width 132 height 21
click at [321, 266] on p "Some visible signs of usage, but no deep scratches" at bounding box center [340, 276] width 132 height 21
click at [292, 370] on p "Some visible signs of usage, but no scuffs or dents" at bounding box center [340, 380] width 132 height 21
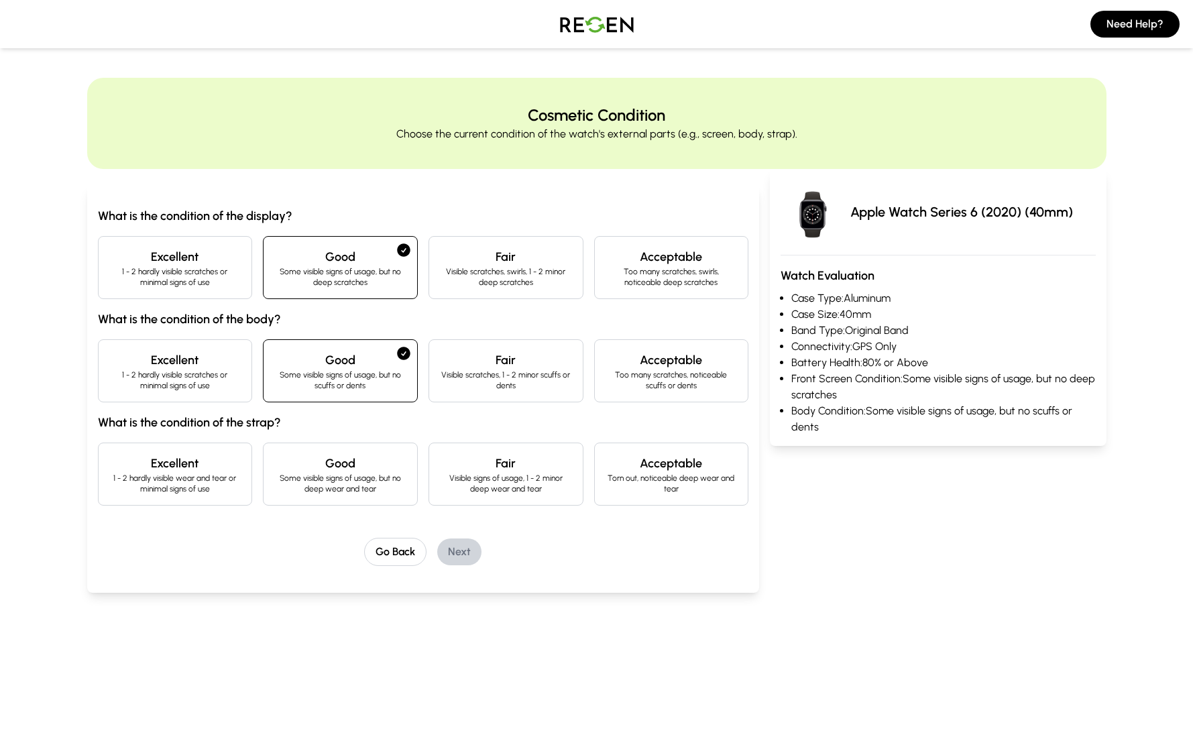
click at [219, 468] on h4 "Excellent" at bounding box center [175, 463] width 132 height 19
click at [216, 359] on h4 "Excellent" at bounding box center [175, 360] width 132 height 19
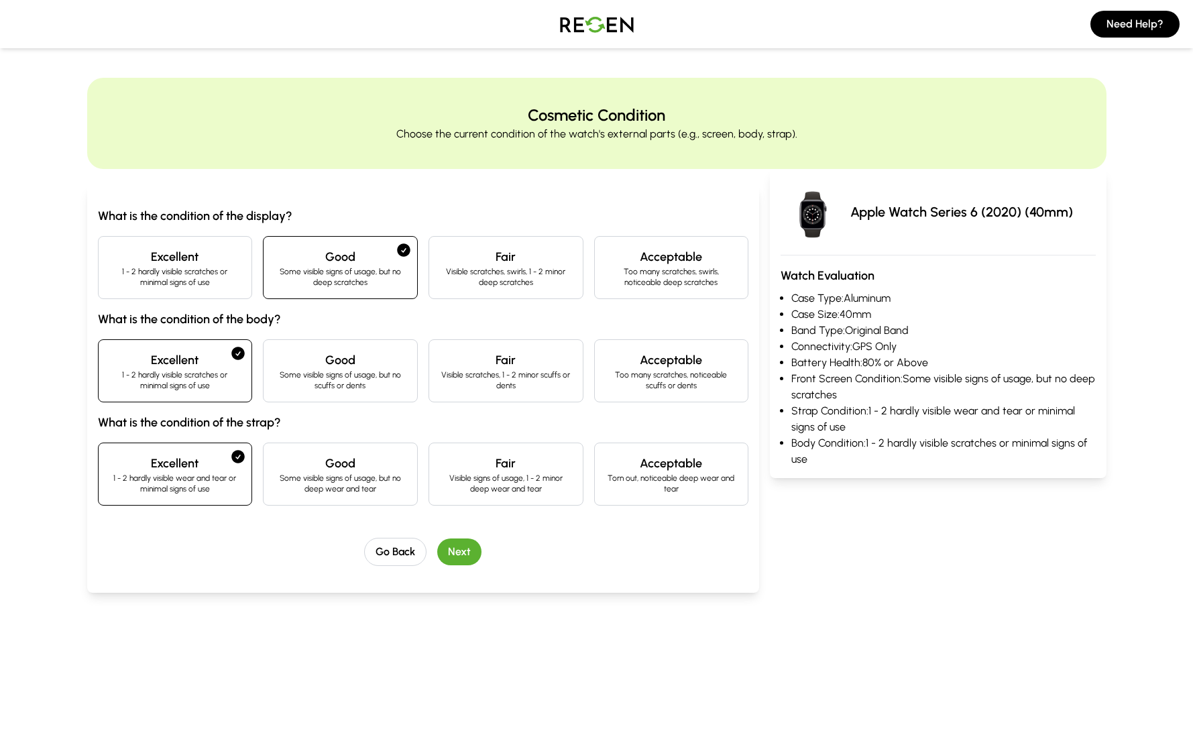
click at [457, 555] on button "Next" at bounding box center [459, 552] width 44 height 27
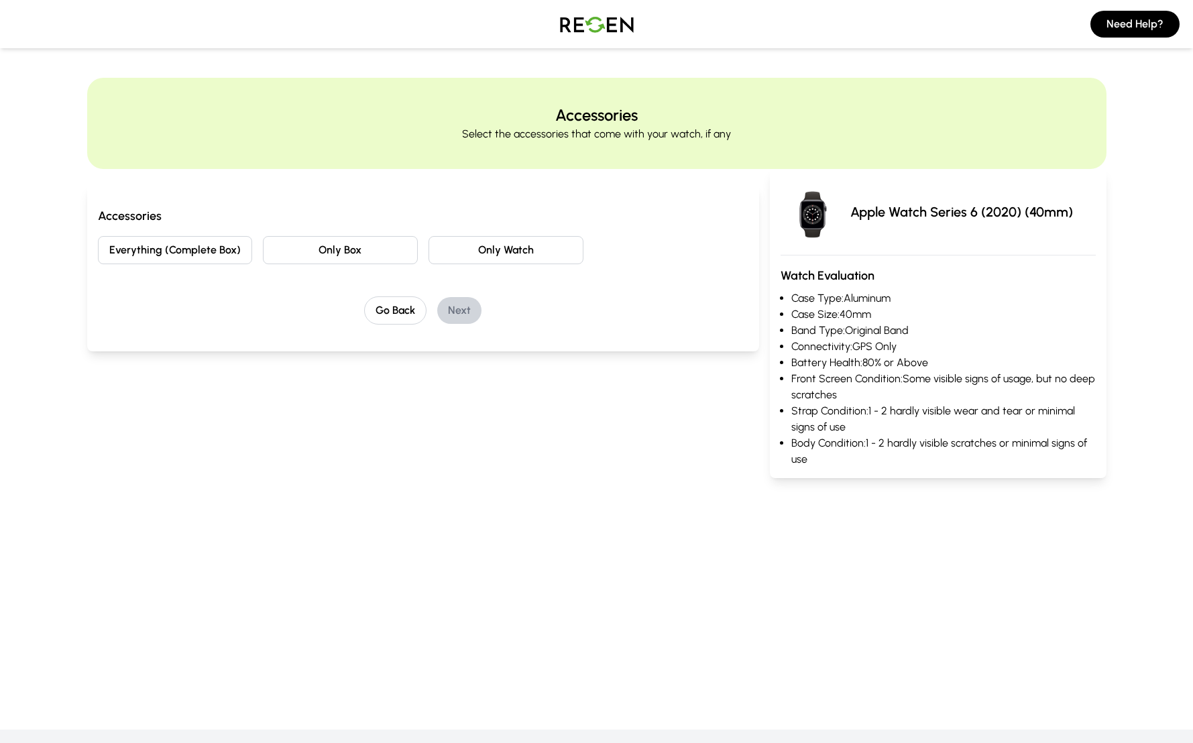
click at [209, 246] on button "Everything (Complete Box)" at bounding box center [175, 250] width 155 height 28
click at [335, 252] on button "Only Box" at bounding box center [340, 250] width 155 height 28
click at [231, 249] on button "Everything (Complete Box)" at bounding box center [175, 250] width 155 height 28
click at [464, 307] on button "Next" at bounding box center [459, 310] width 44 height 27
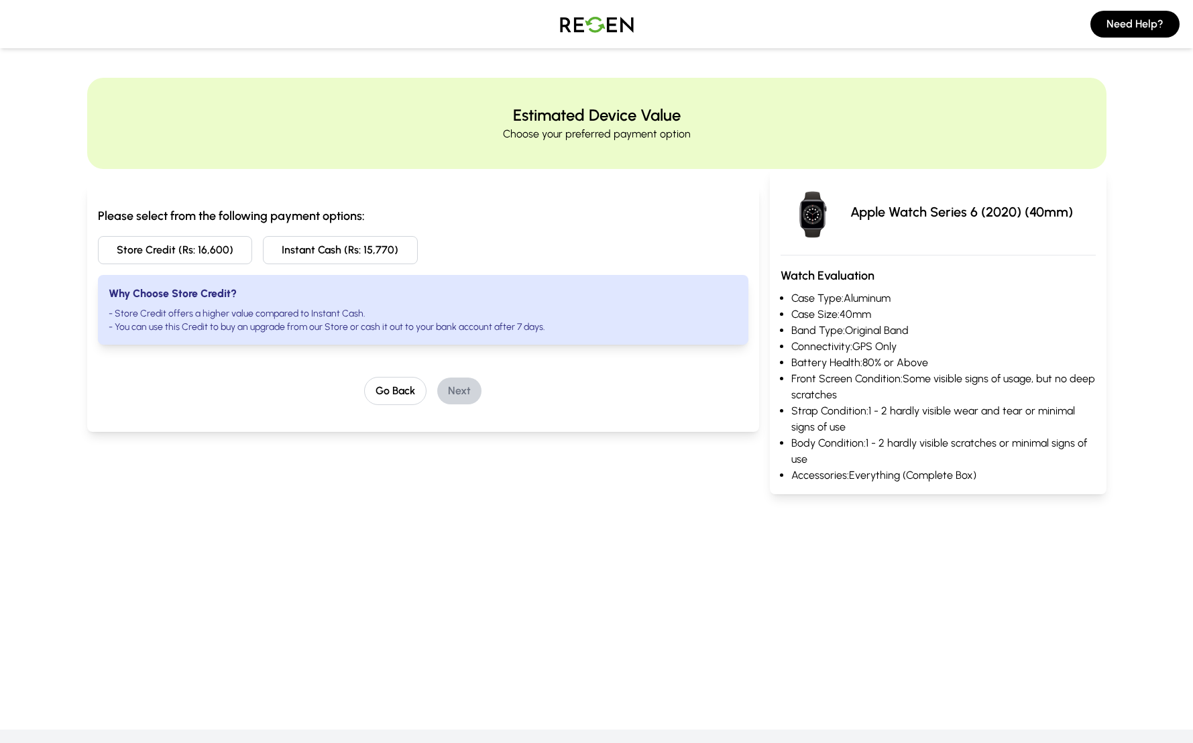
click at [373, 291] on div "Why Choose Store Credit? - Store Credit offers a higher value compared to Insta…" at bounding box center [423, 310] width 651 height 70
